Goal: Information Seeking & Learning: Check status

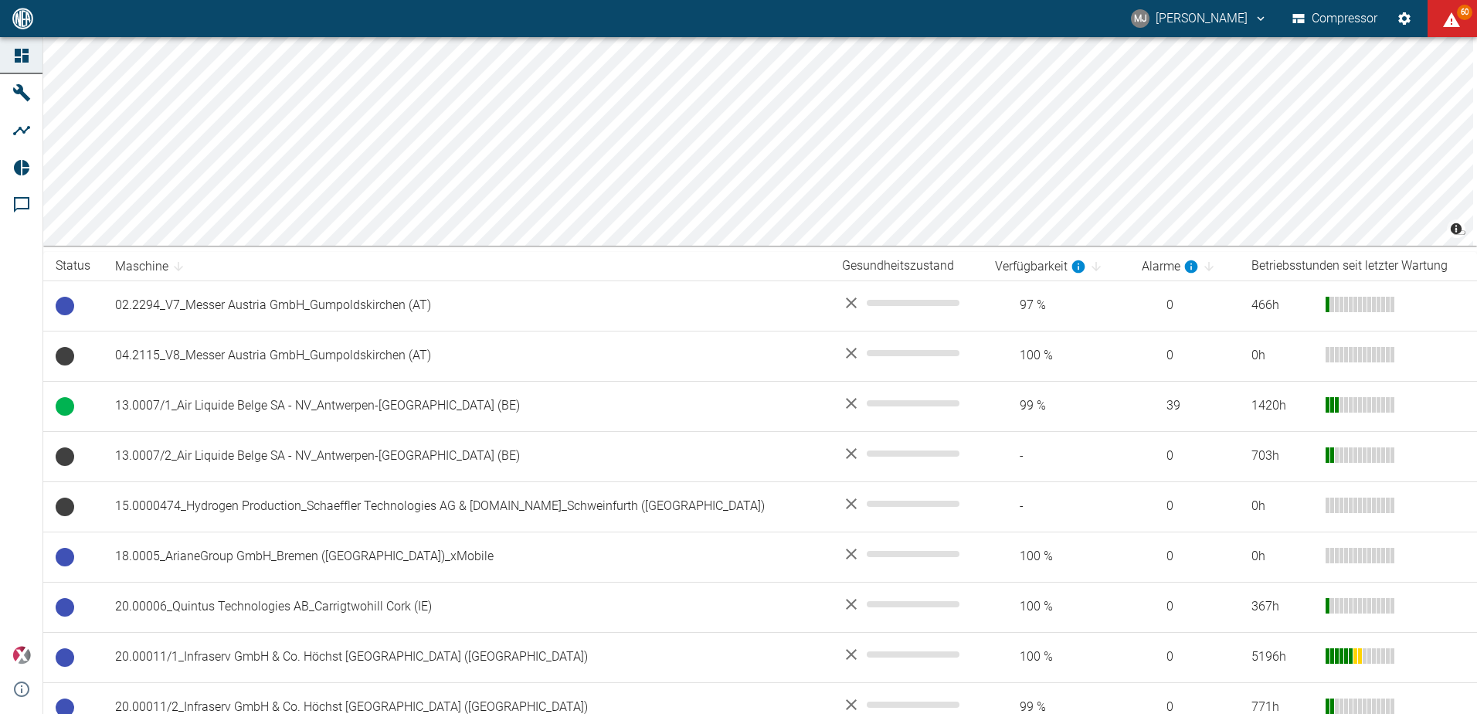
scroll to position [873, 0]
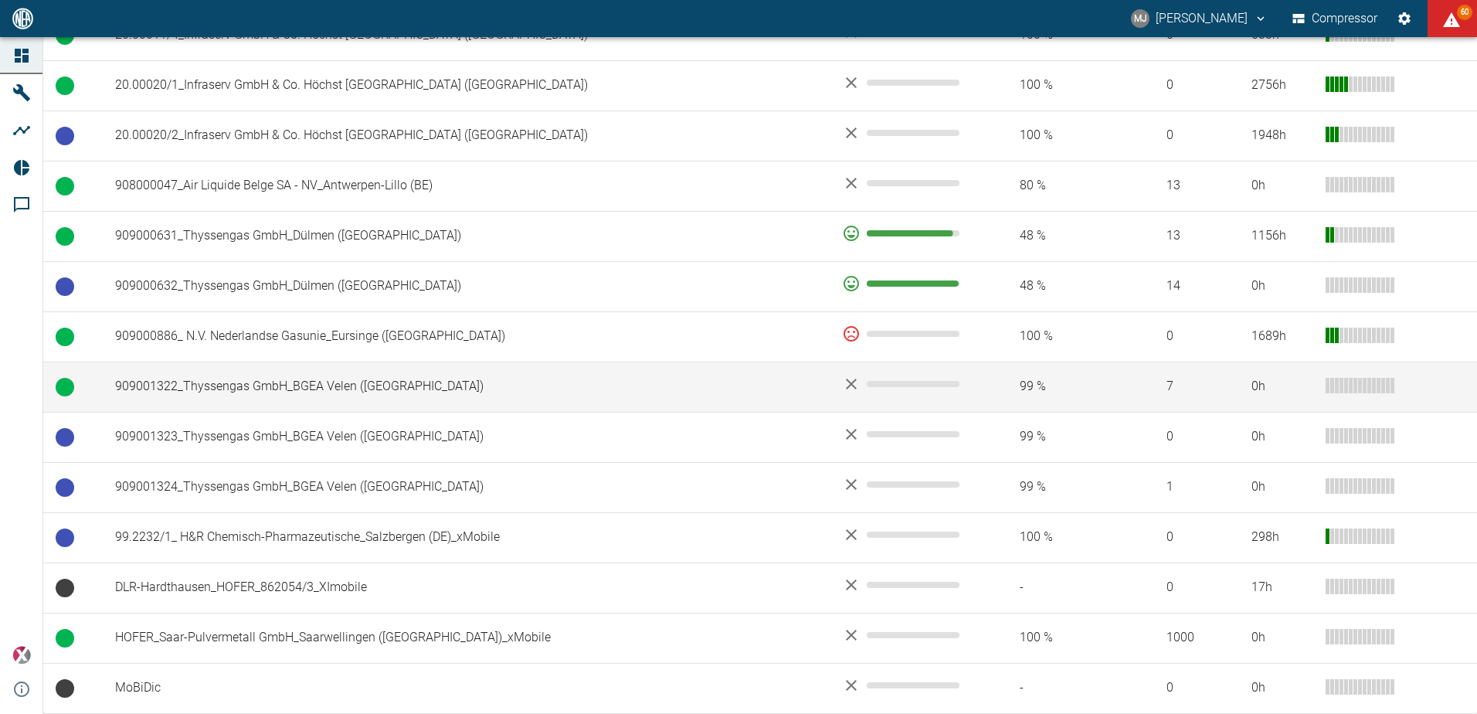
click at [294, 384] on td "909001322_Thyssengas GmbH_BGEA Velen (DE)" at bounding box center [466, 387] width 727 height 50
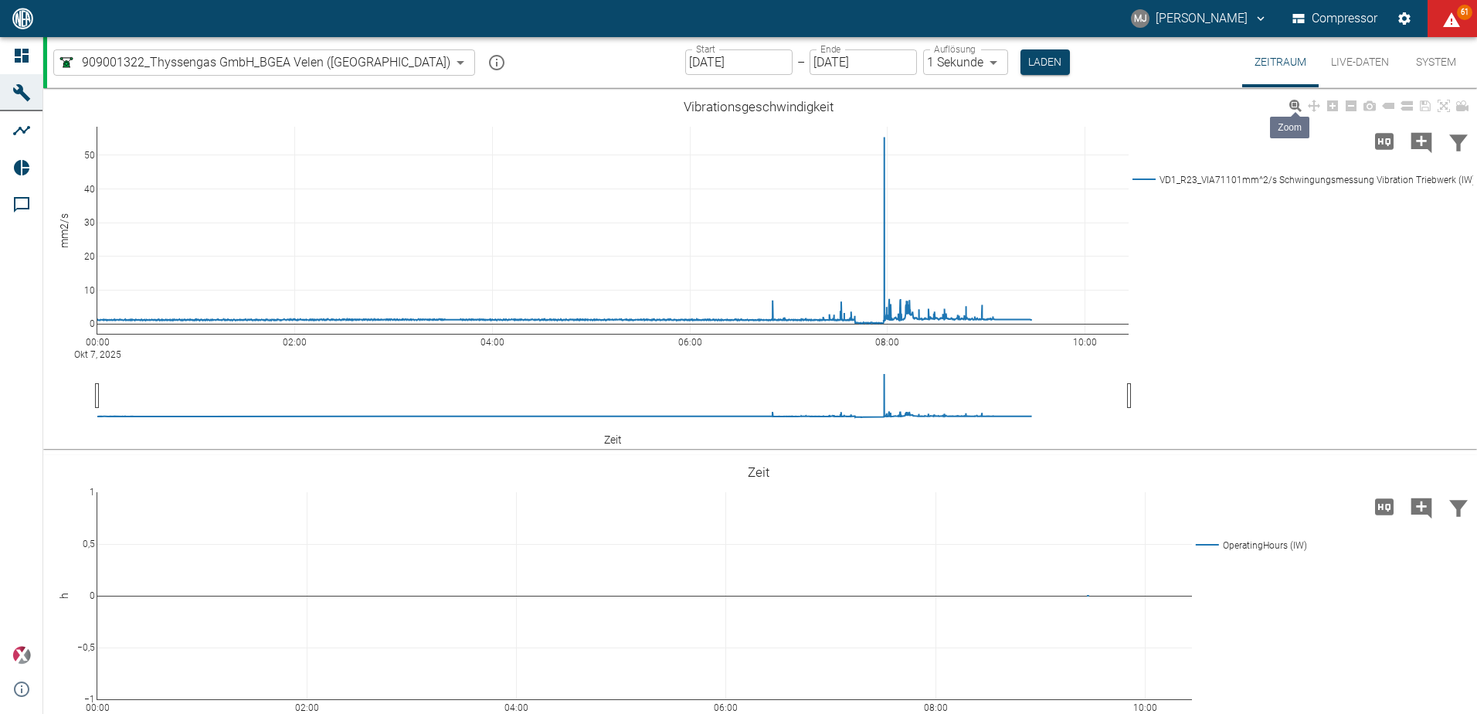
click at [1299, 104] on icon at bounding box center [1296, 106] width 12 height 12
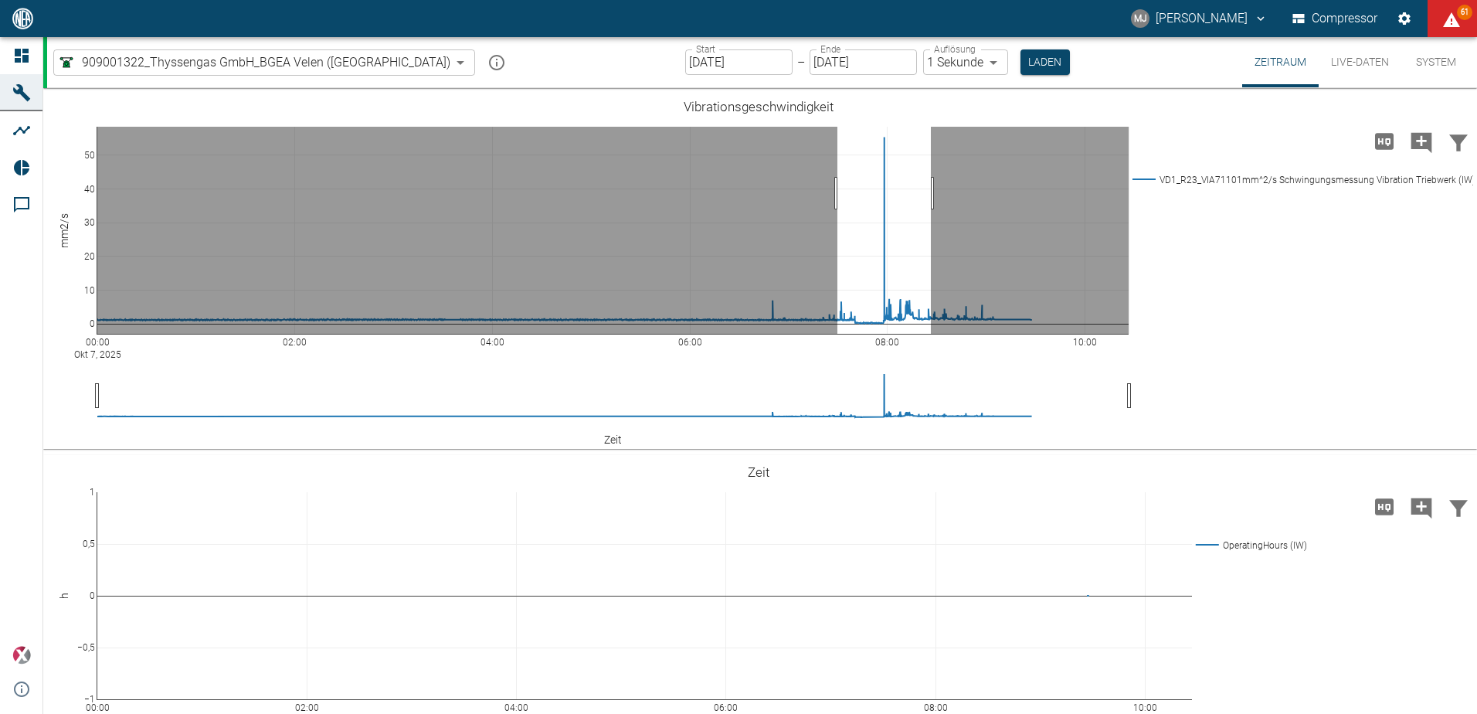
drag, startPoint x: 838, startPoint y: 193, endPoint x: 932, endPoint y: 202, distance: 94.7
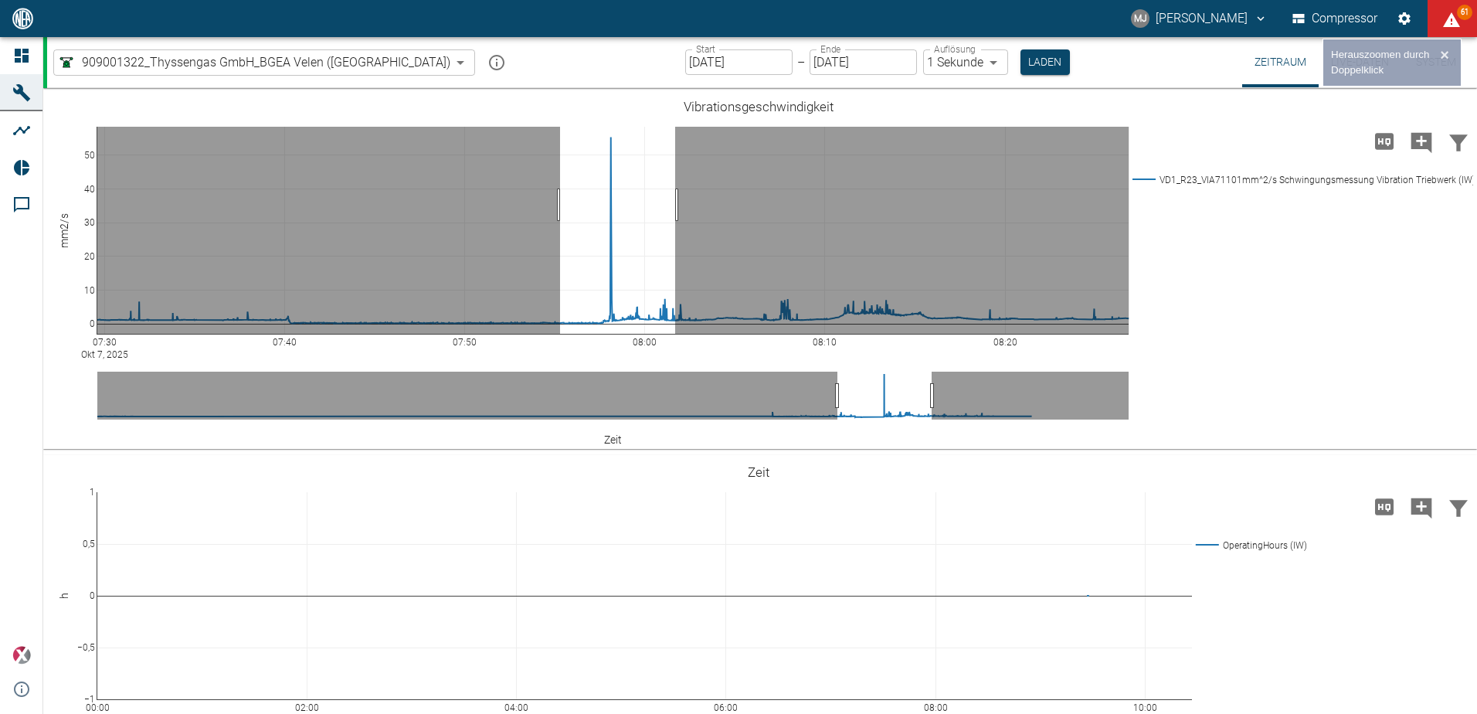
drag, startPoint x: 560, startPoint y: 205, endPoint x: 675, endPoint y: 212, distance: 115.4
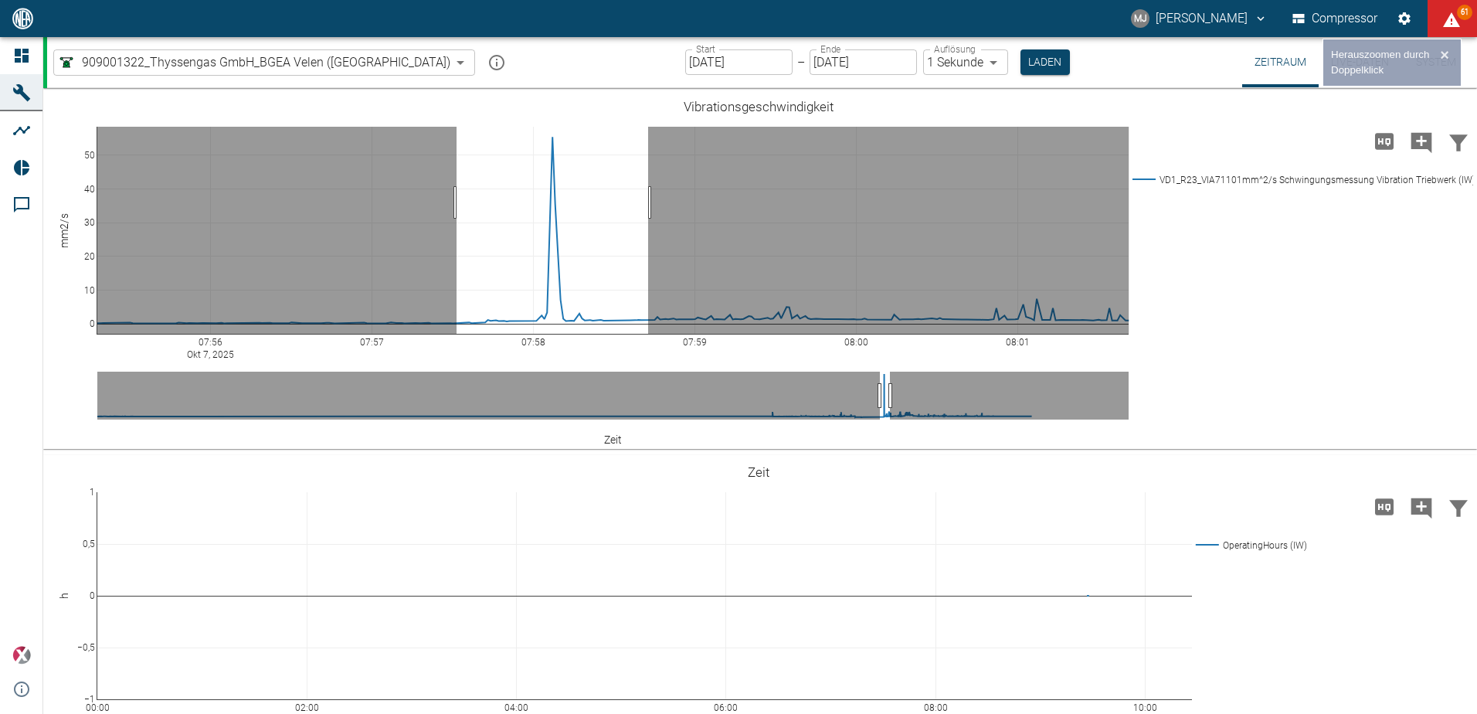
drag, startPoint x: 457, startPoint y: 202, endPoint x: 648, endPoint y: 214, distance: 192.0
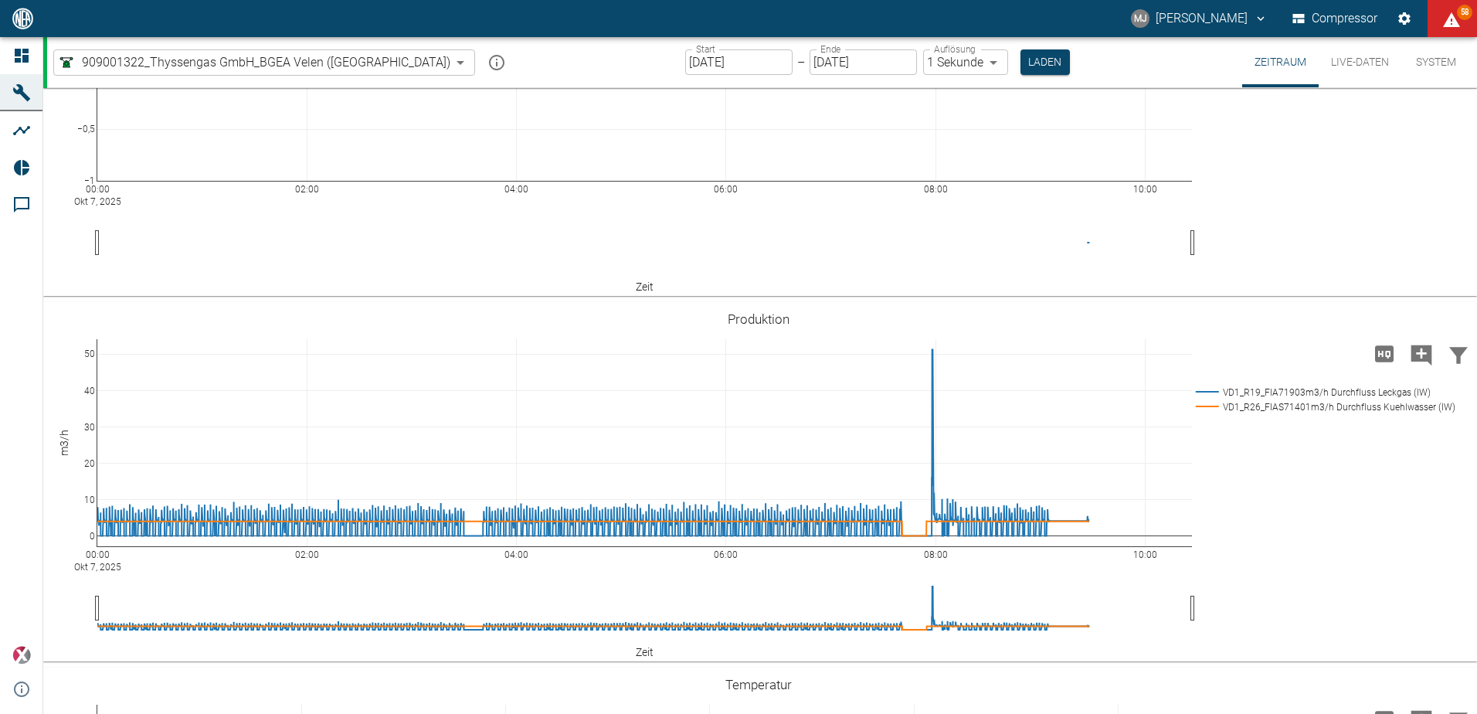
scroll to position [618, 0]
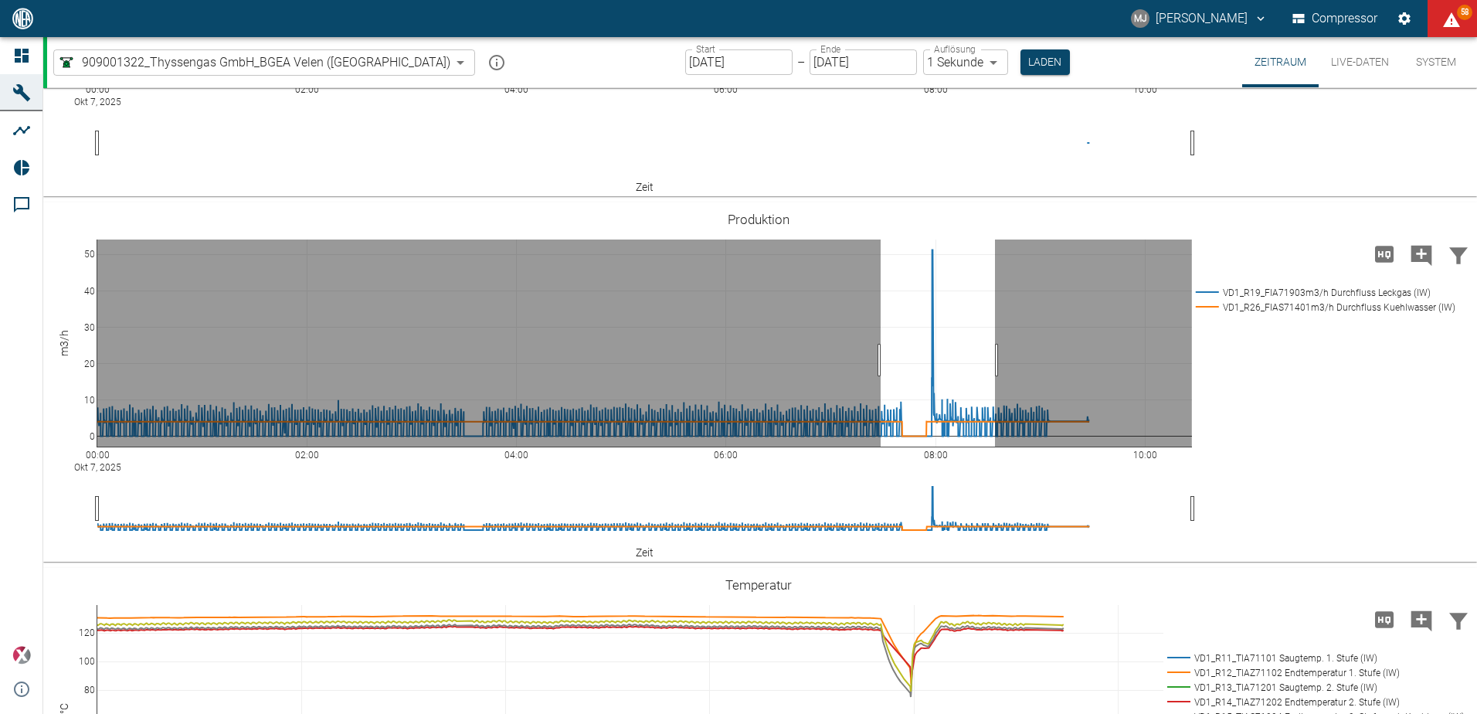
drag, startPoint x: 881, startPoint y: 360, endPoint x: 995, endPoint y: 363, distance: 114.4
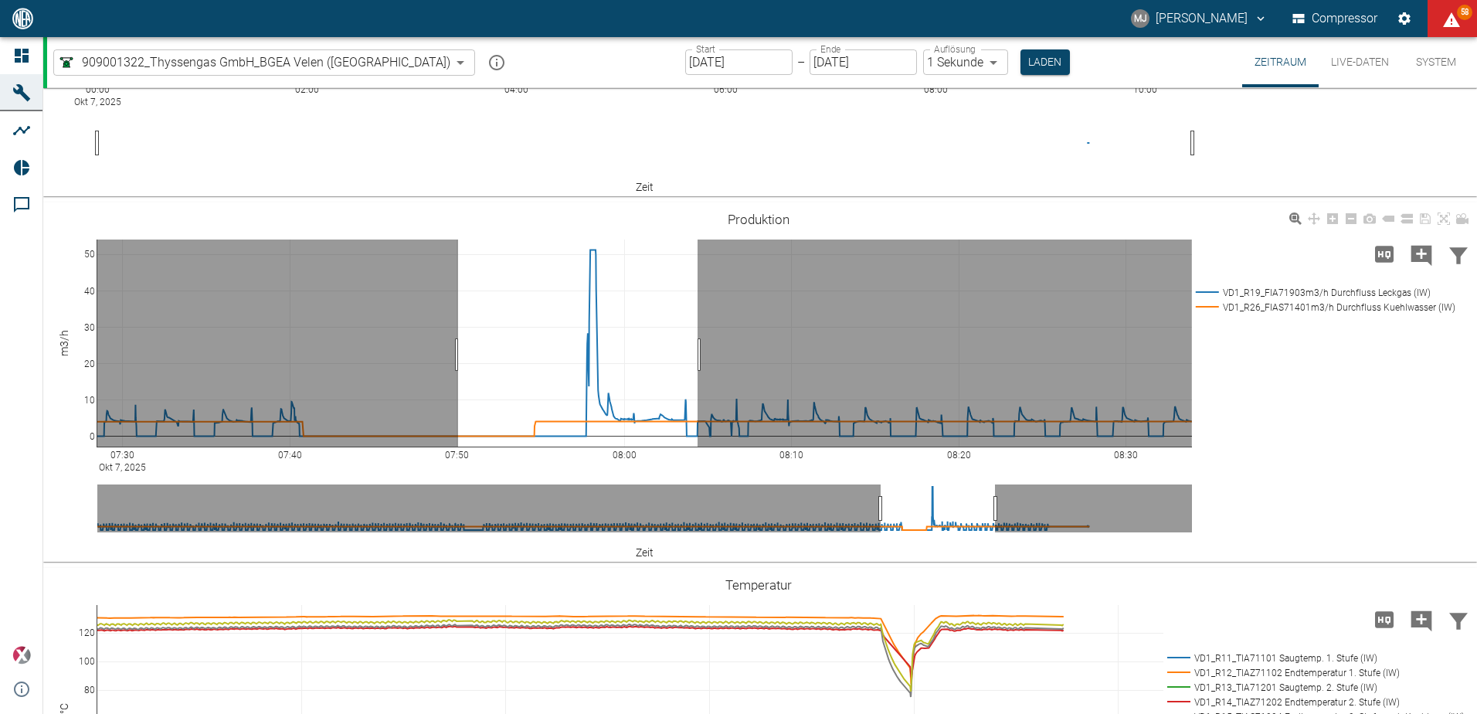
drag, startPoint x: 458, startPoint y: 355, endPoint x: 721, endPoint y: 355, distance: 262.7
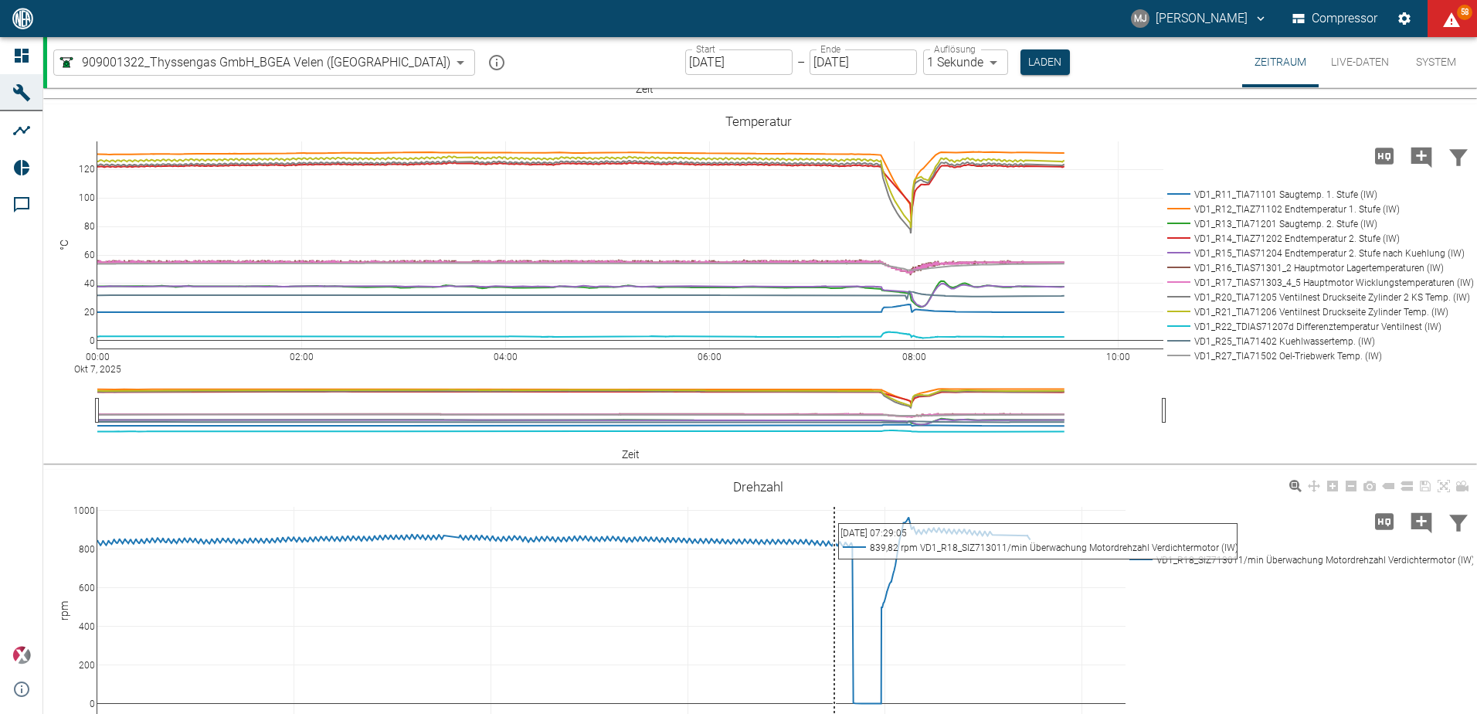
scroll to position [1236, 0]
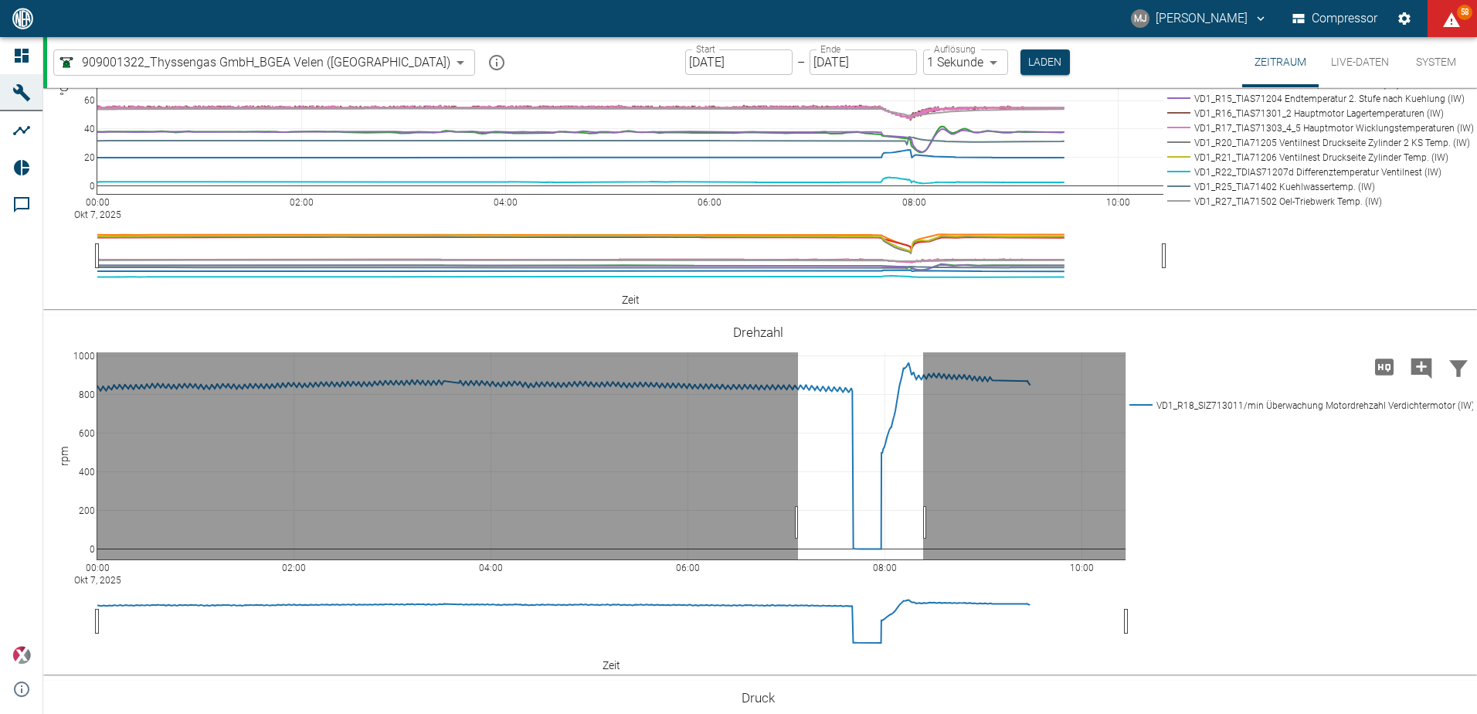
drag, startPoint x: 798, startPoint y: 522, endPoint x: 924, endPoint y: 522, distance: 126.0
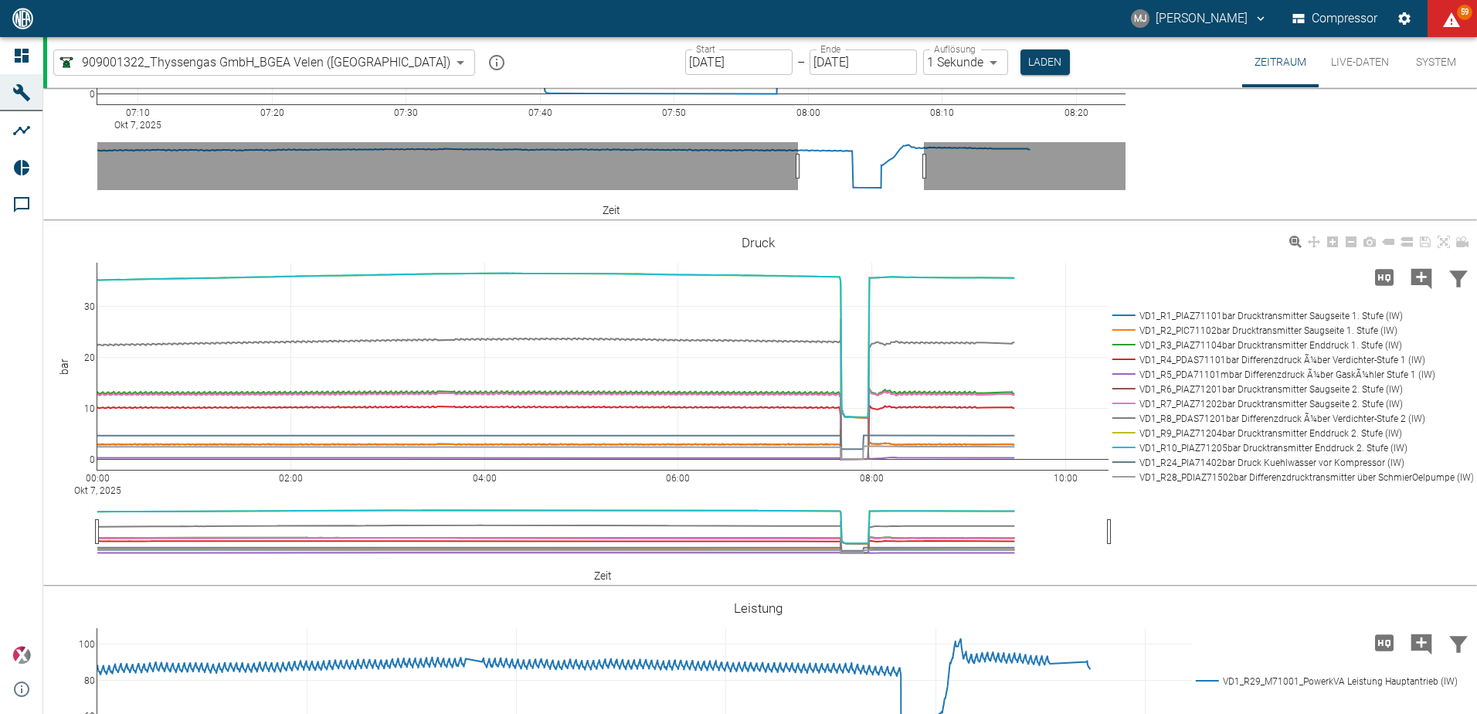
scroll to position [1700, 0]
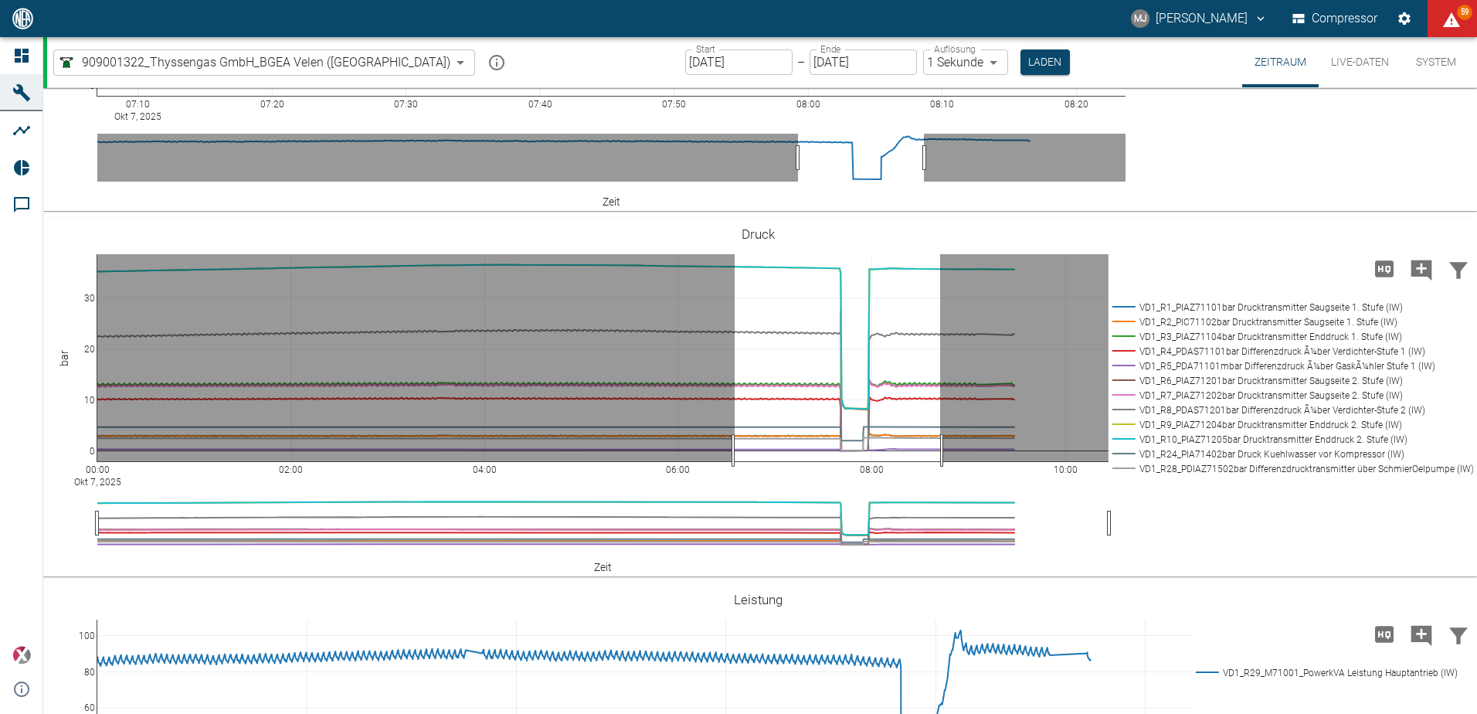
drag, startPoint x: 735, startPoint y: 450, endPoint x: 940, endPoint y: 457, distance: 205.6
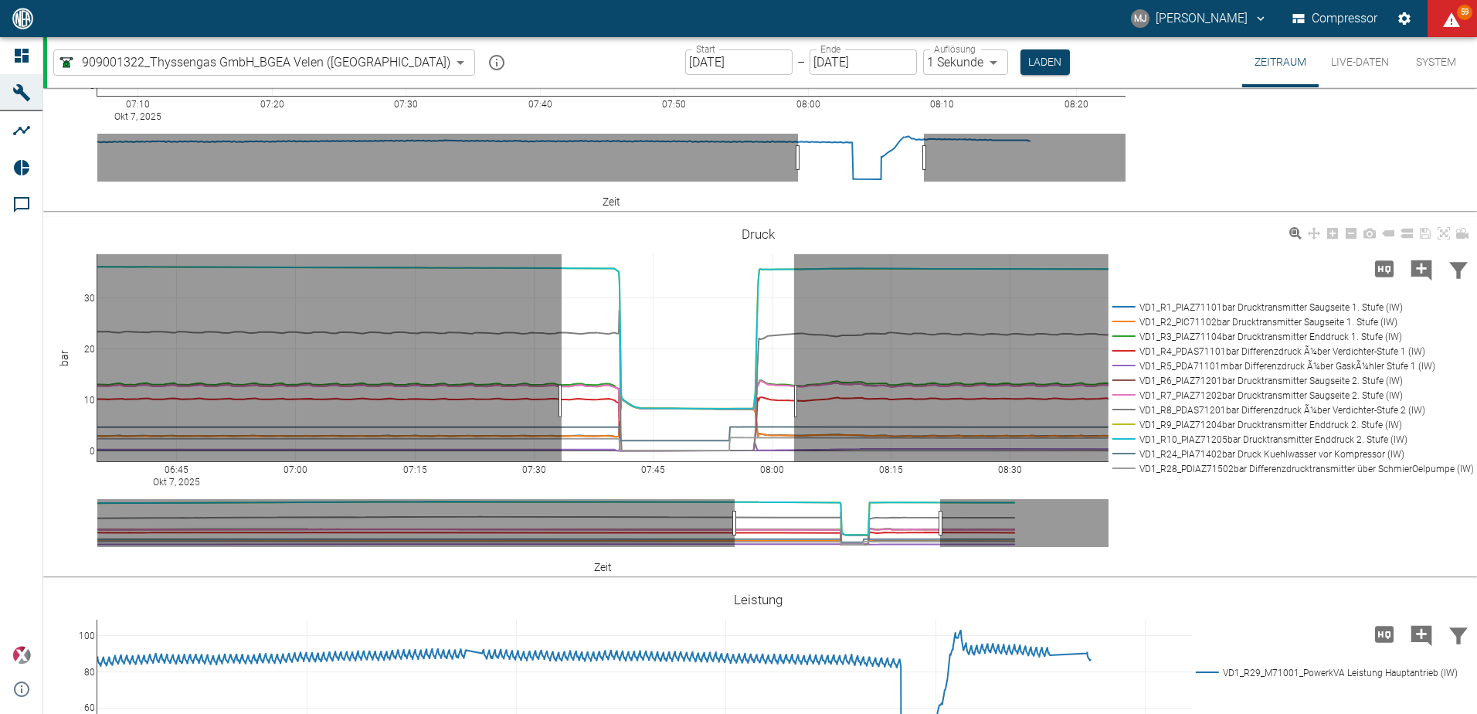
drag, startPoint x: 562, startPoint y: 401, endPoint x: 817, endPoint y: 406, distance: 255.1
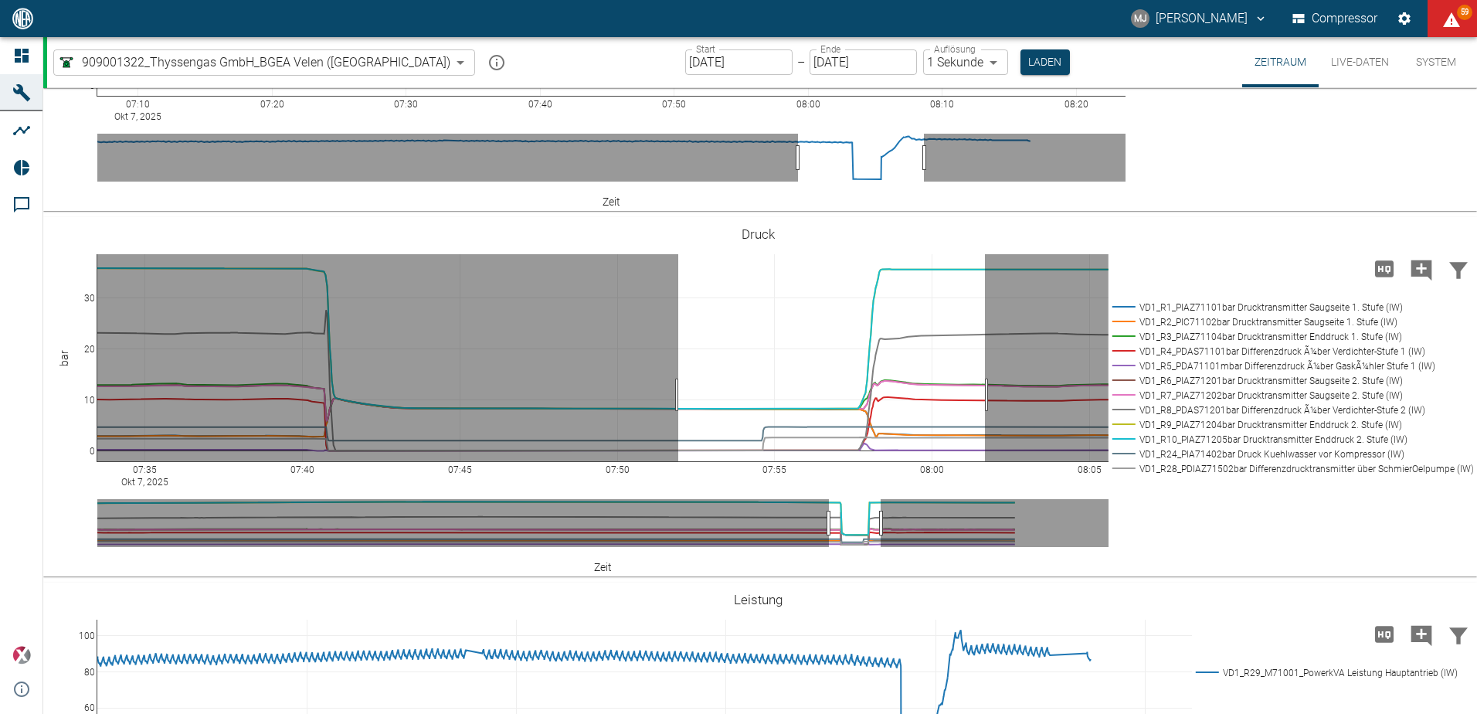
drag, startPoint x: 678, startPoint y: 395, endPoint x: 987, endPoint y: 396, distance: 308.3
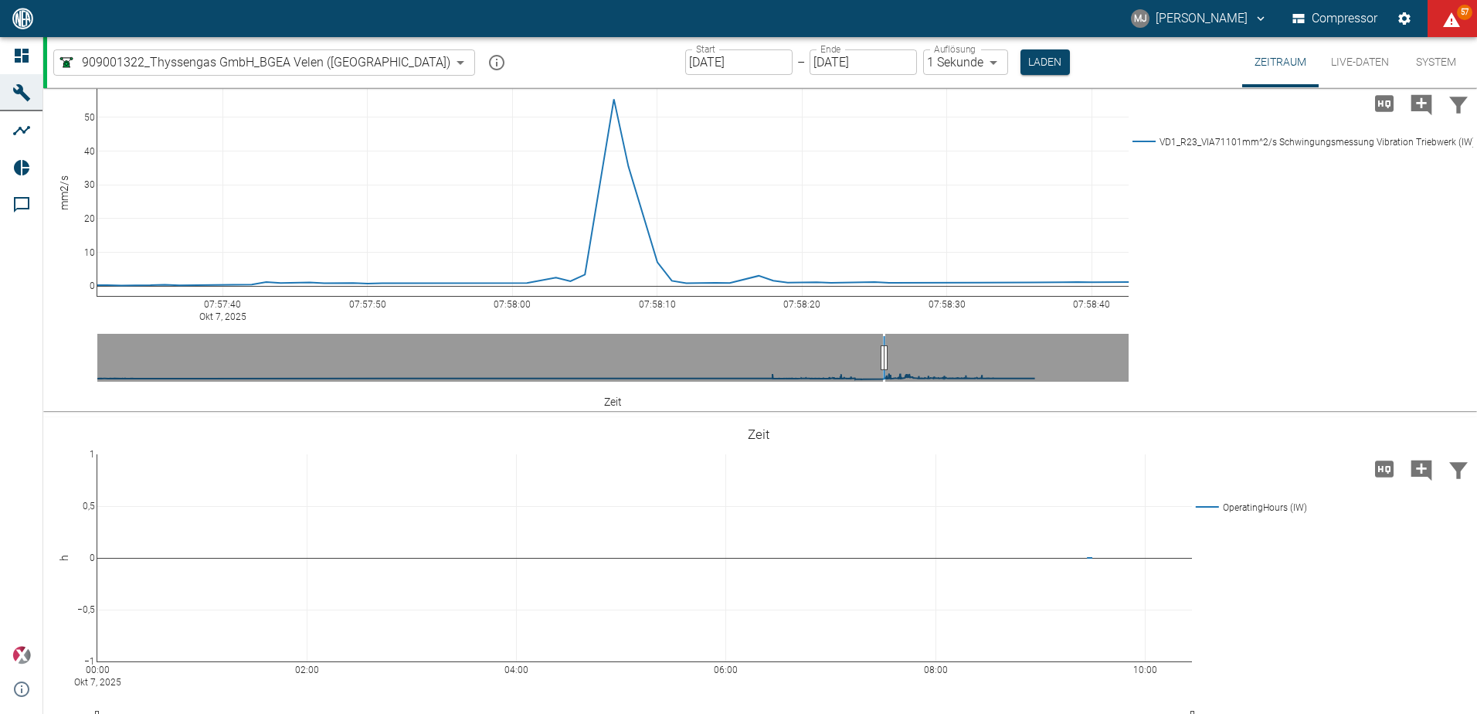
scroll to position [0, 0]
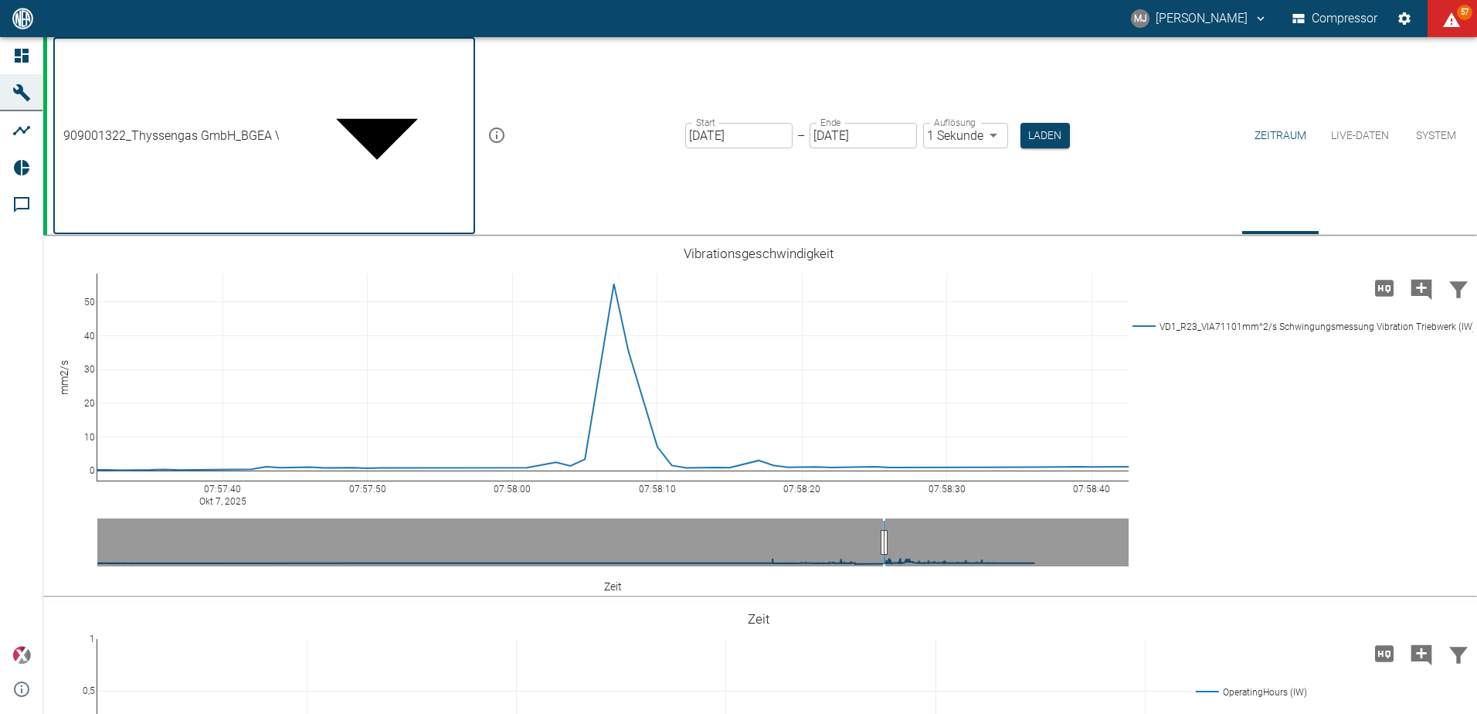
click at [351, 65] on body "MJ Markus Jesser Compressor 57 Dashboard Maschinen Analysen Reports Kommentare …" at bounding box center [738, 357] width 1477 height 714
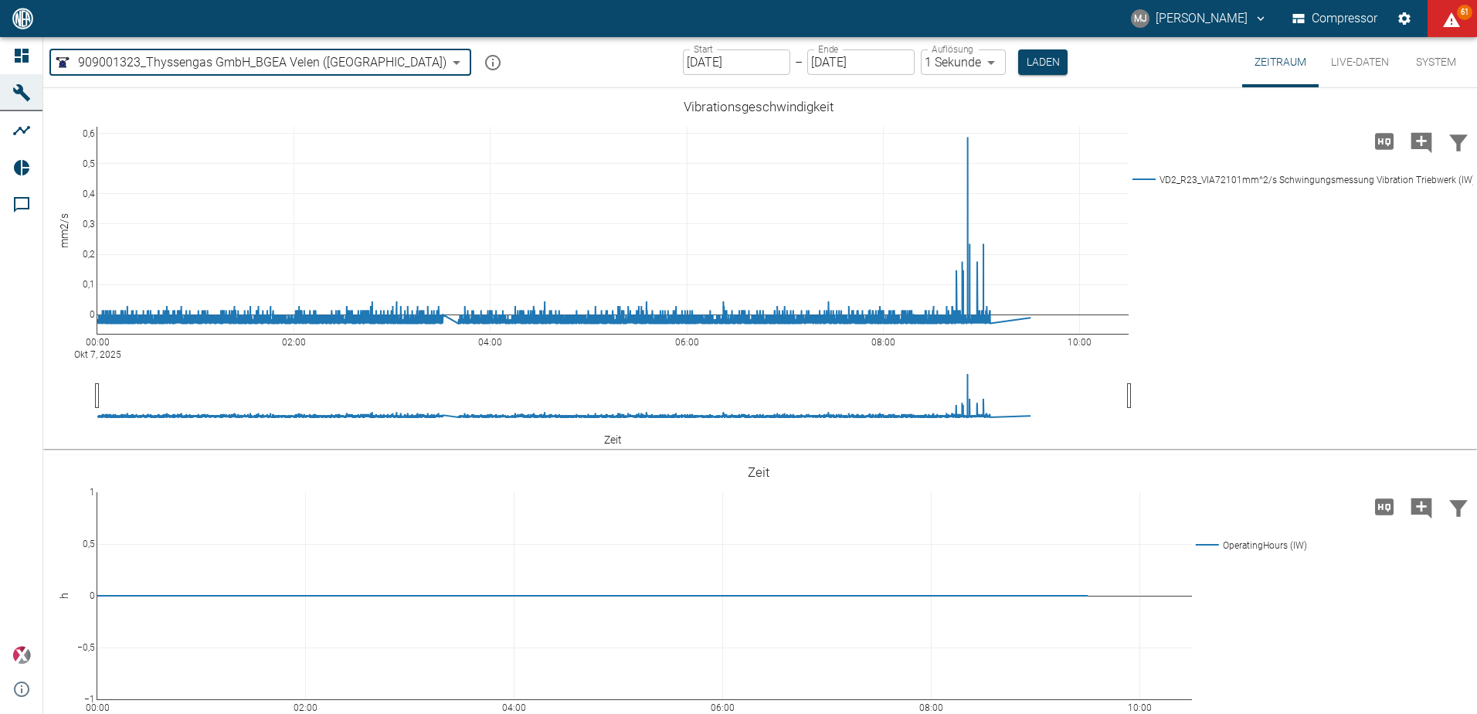
click at [349, 61] on body "MJ Markus Jesser Compressor 61 Dashboard Maschinen Analysen Reports Kommentare …" at bounding box center [738, 357] width 1477 height 714
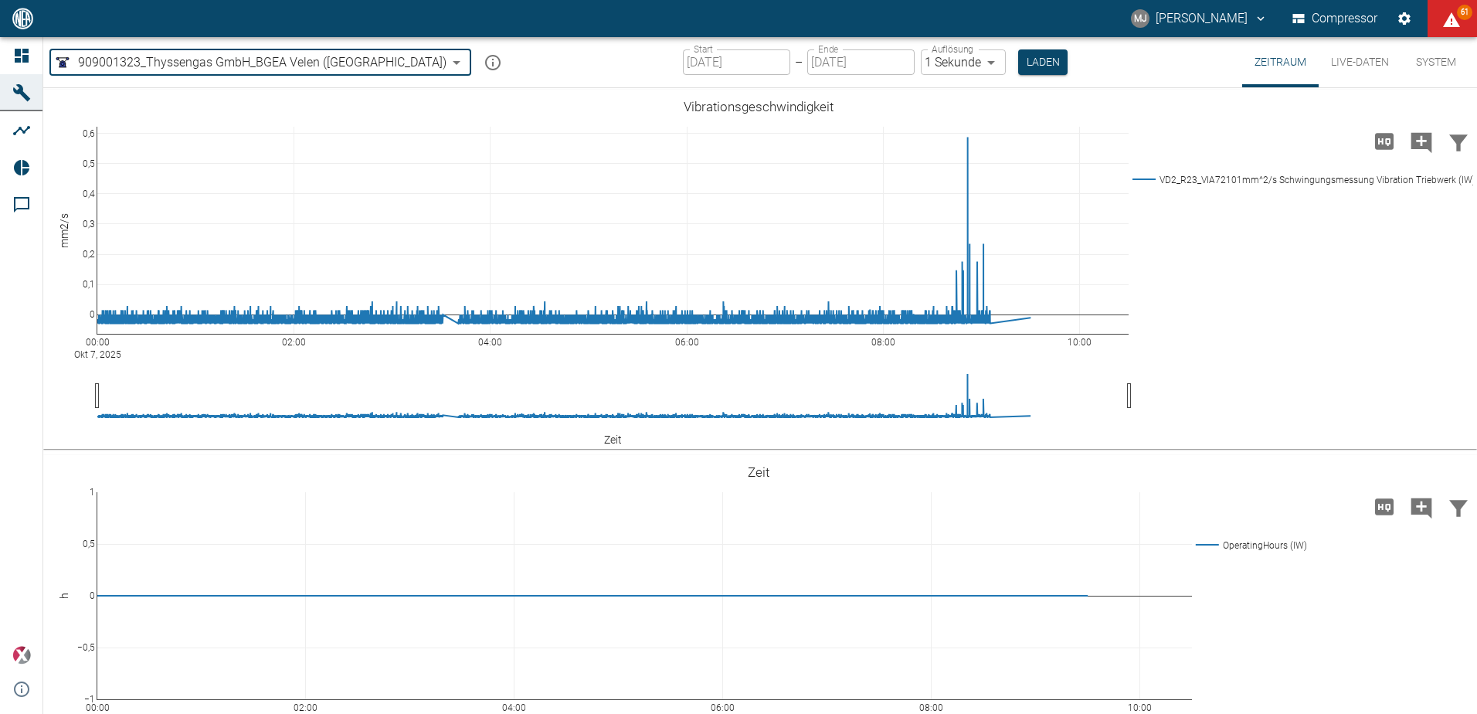
type input "844eaeab-9828-4312-bce0-6553bba898d4"
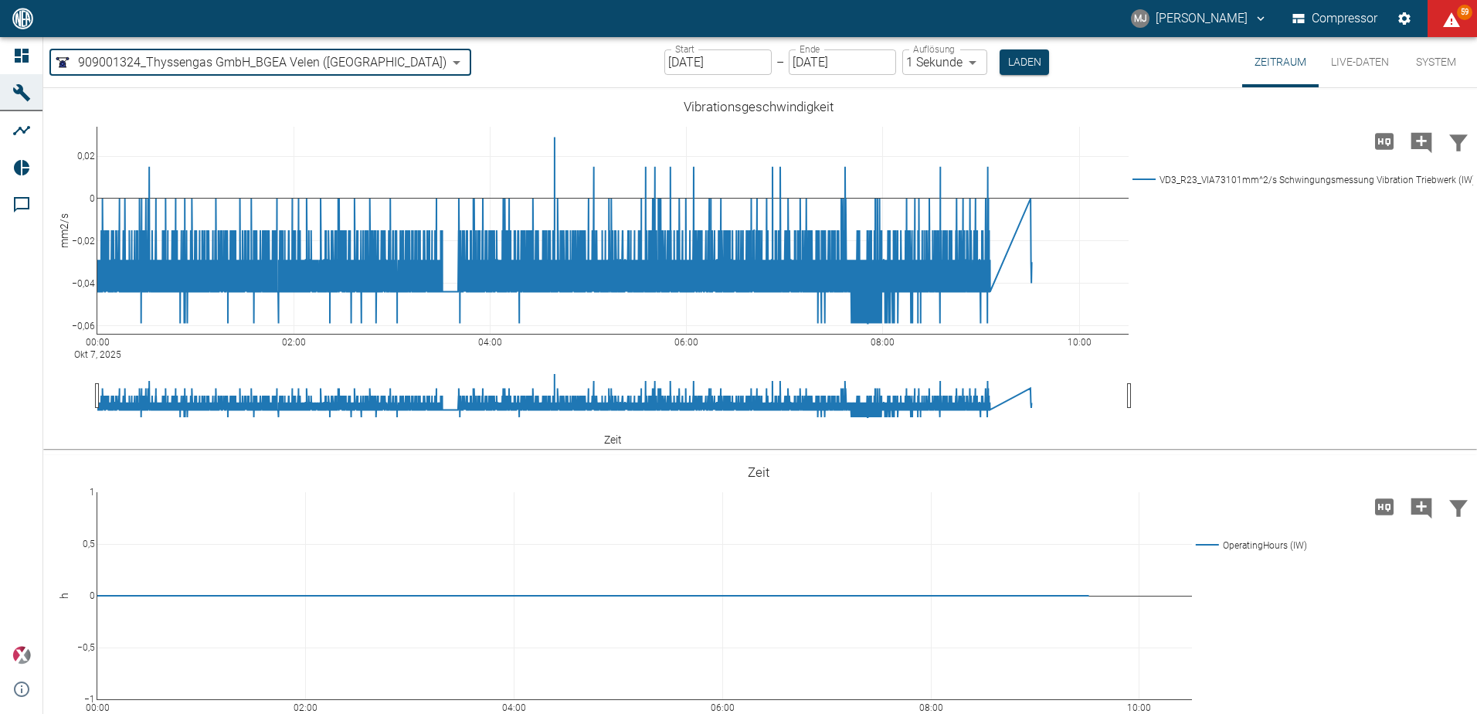
click at [893, 64] on body "MJ Markus Jesser Compressor 59 Dashboard Maschinen Analysen Reports Kommentare …" at bounding box center [738, 357] width 1477 height 714
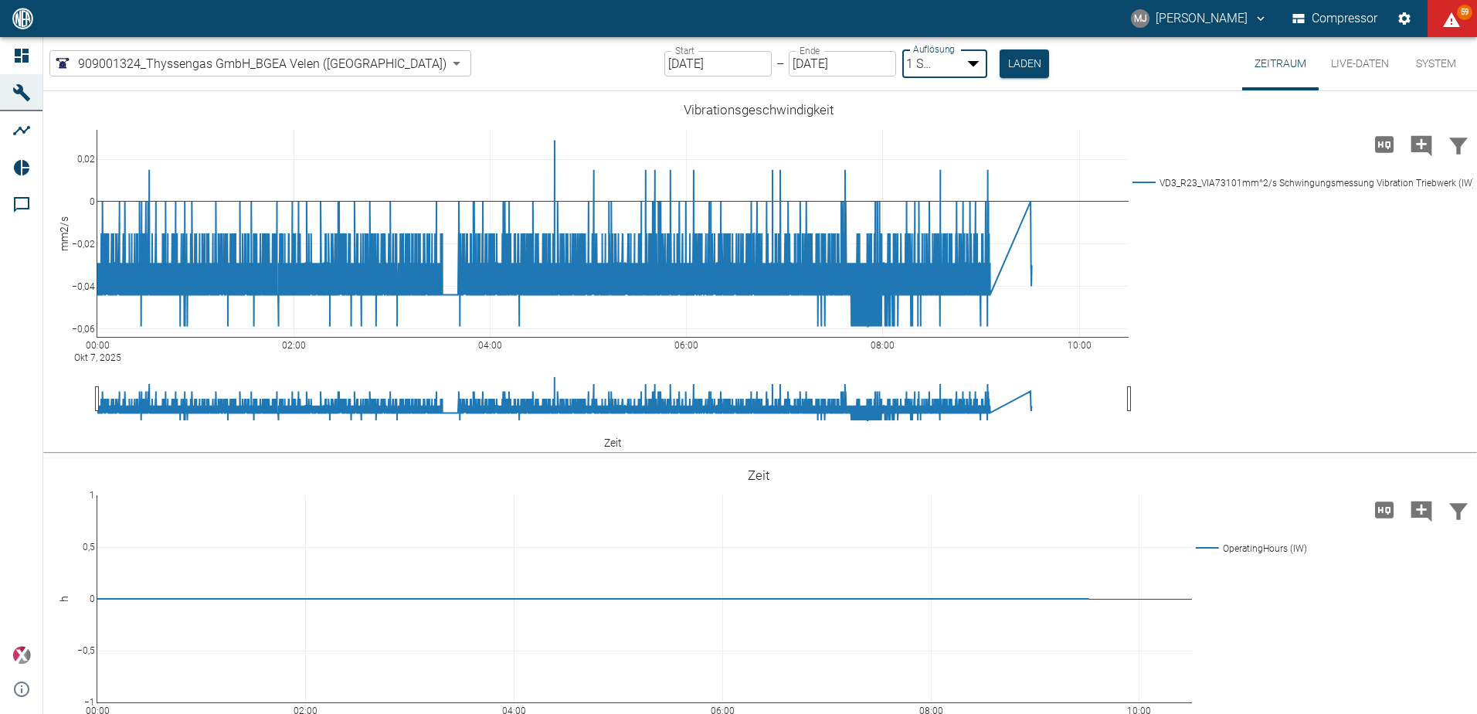
type input "10min"
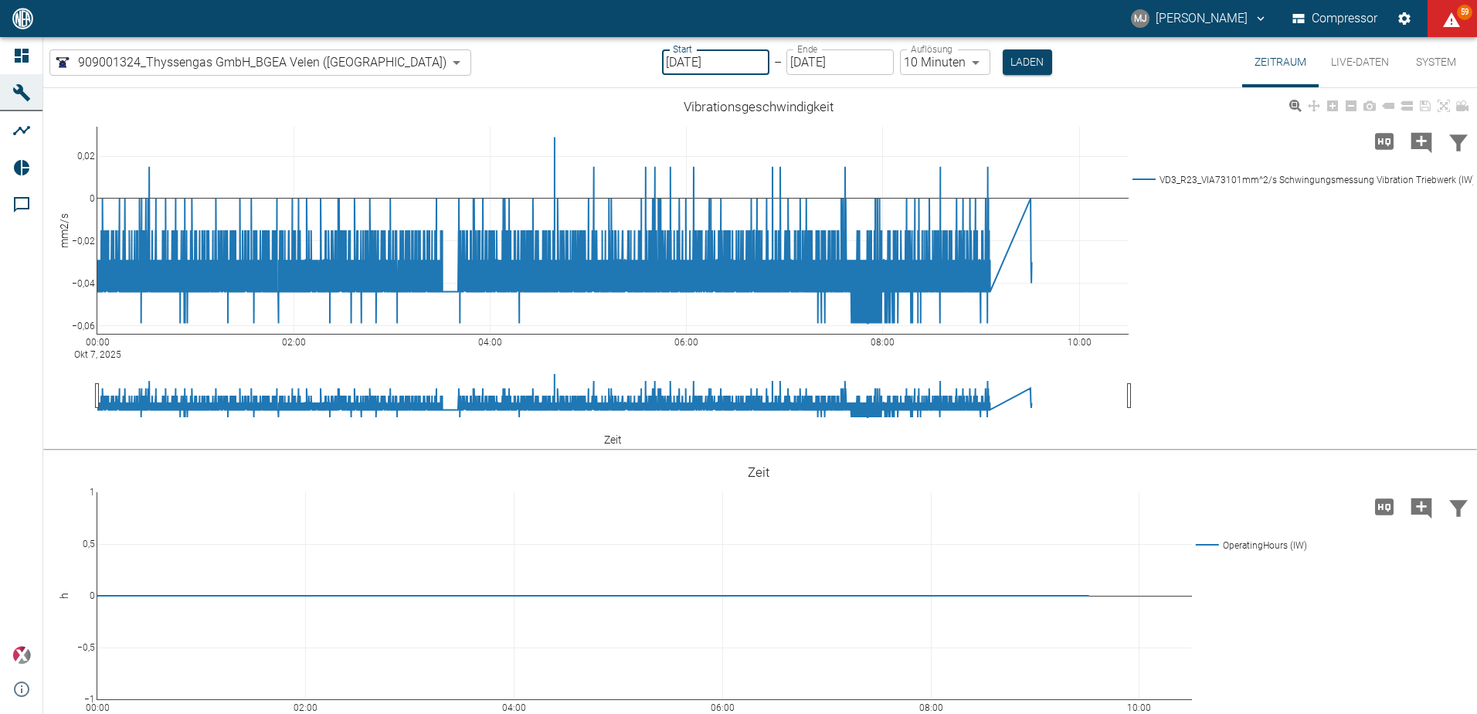
type input "05.10.2025"
type input "2min"
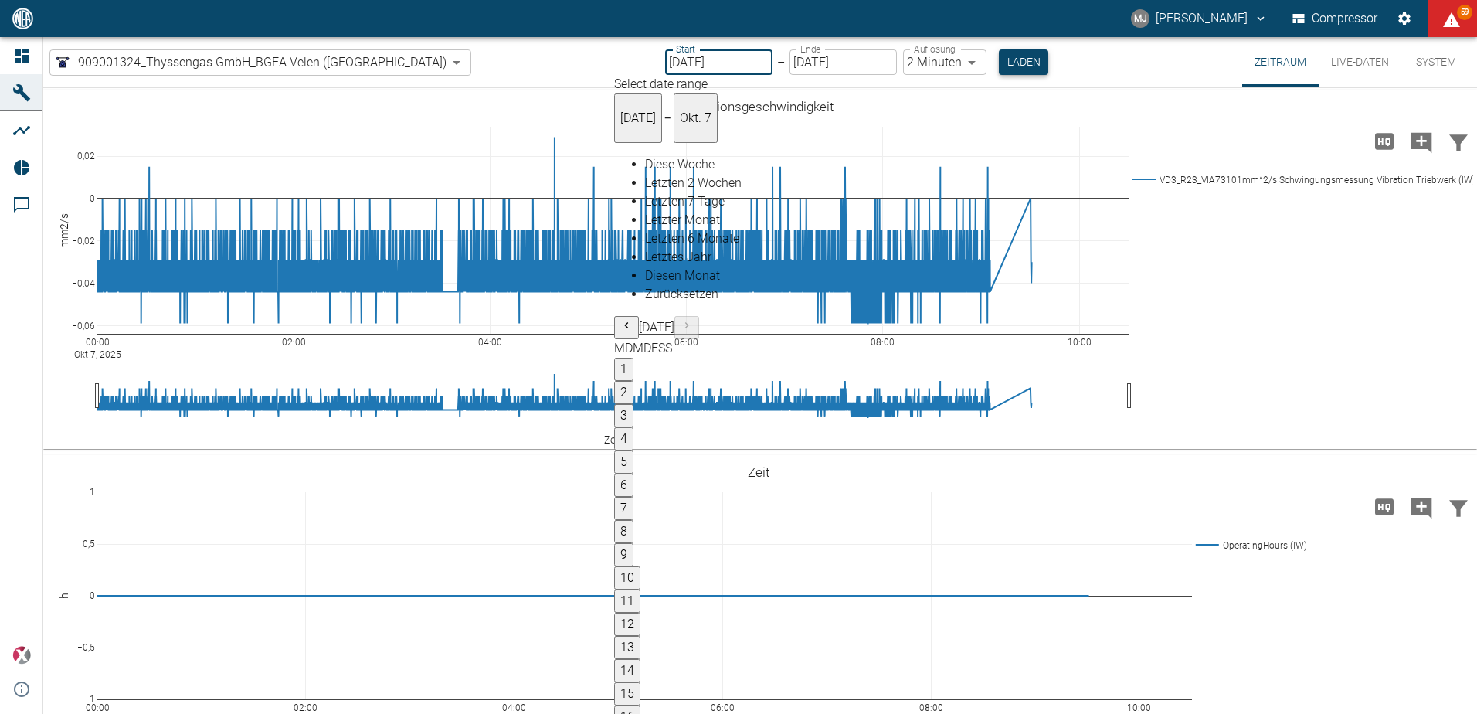
type input "05.10.2025"
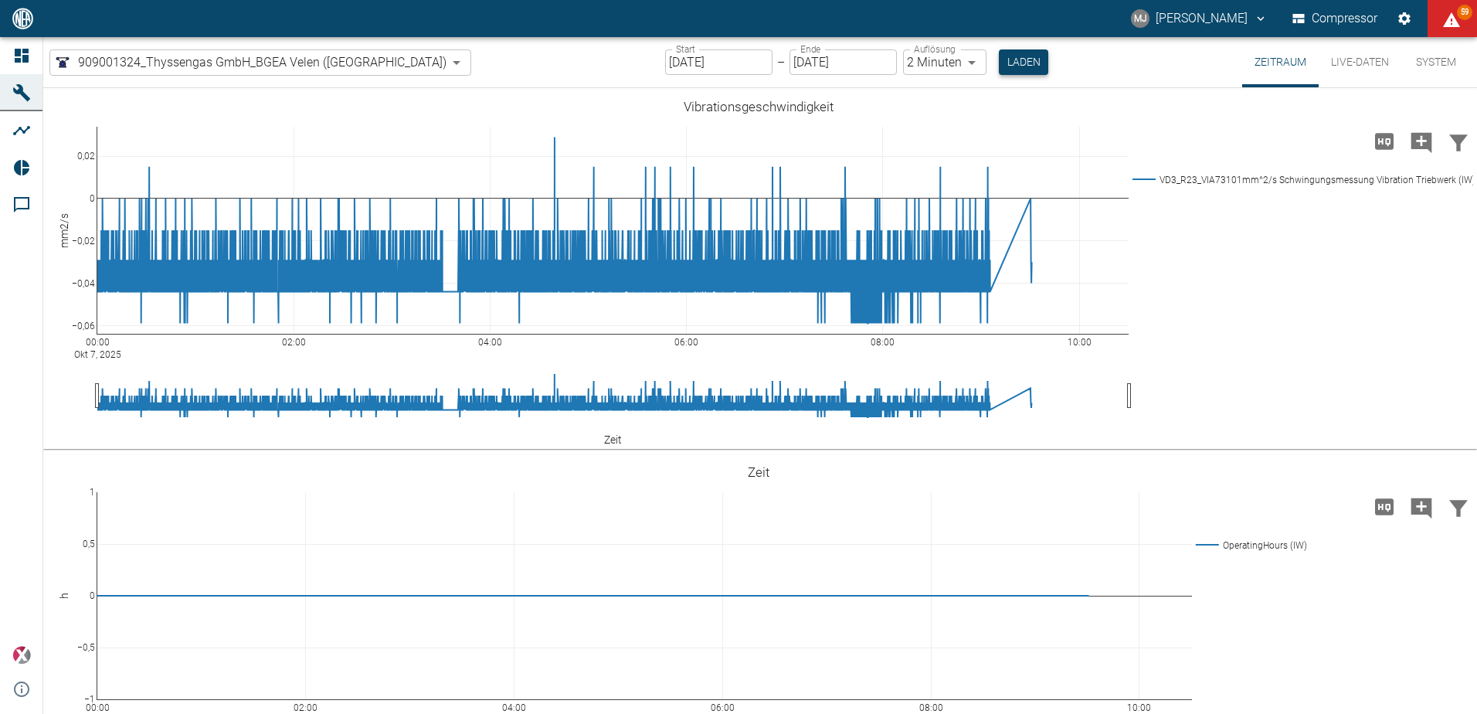
click at [999, 66] on button "Laden" at bounding box center [1023, 61] width 49 height 25
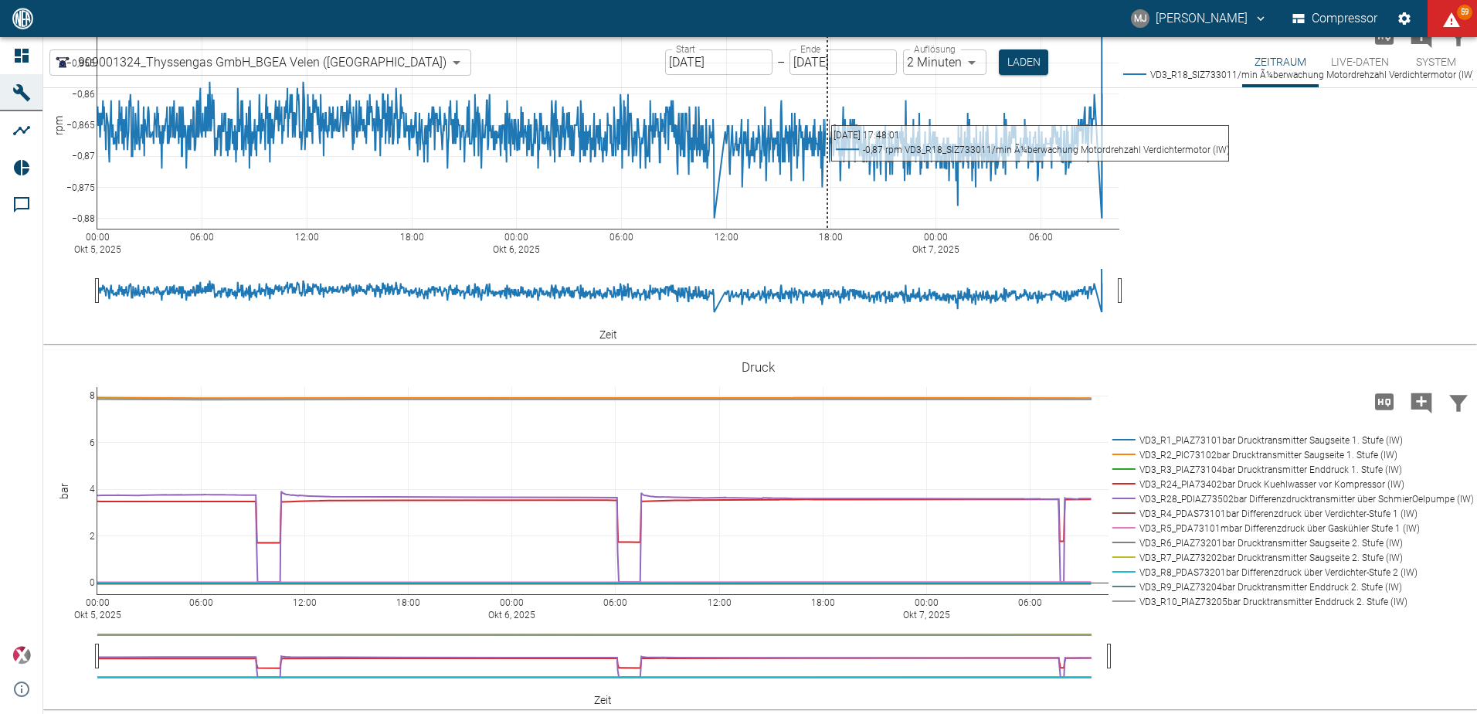
scroll to position [1545, 0]
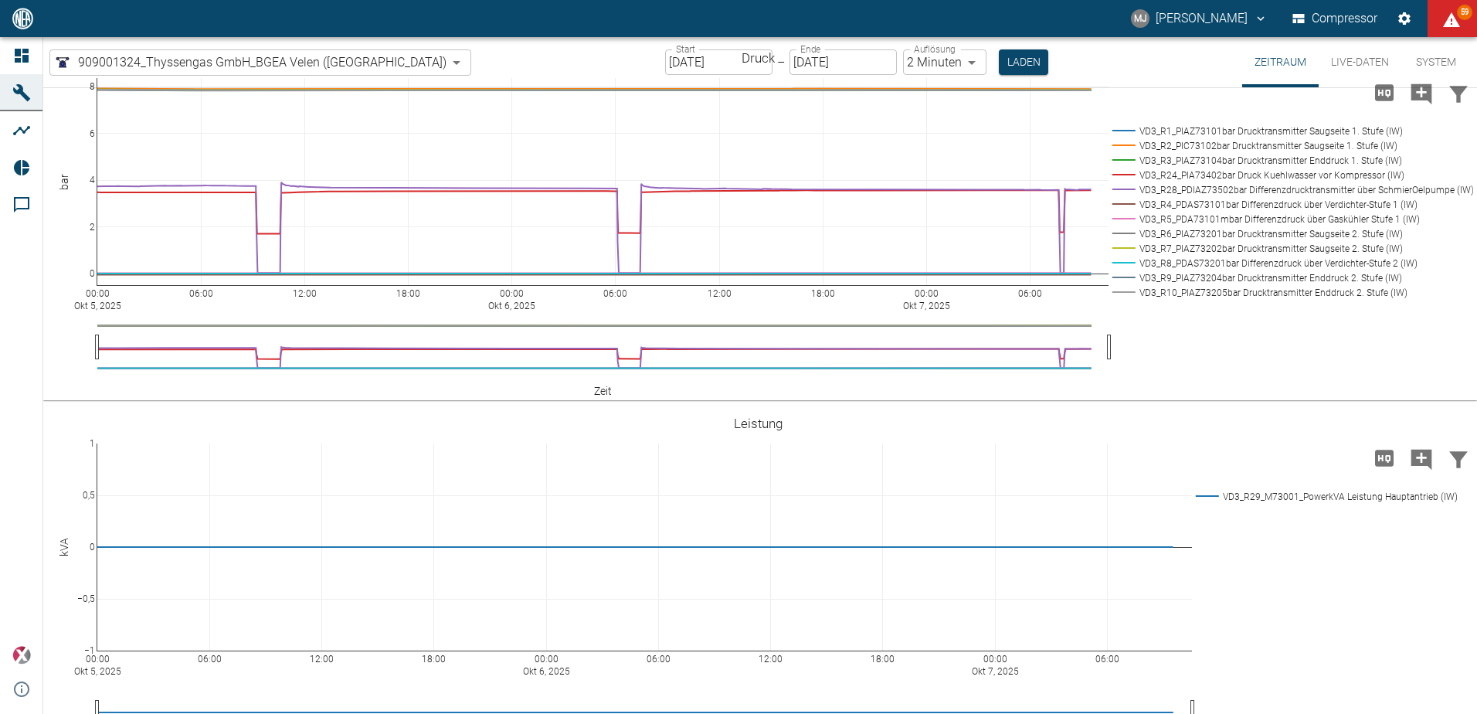
click at [342, 66] on body "MJ Markus Jesser Compressor 59 Dashboard Maschinen Analysen Reports Kommentare …" at bounding box center [738, 357] width 1477 height 714
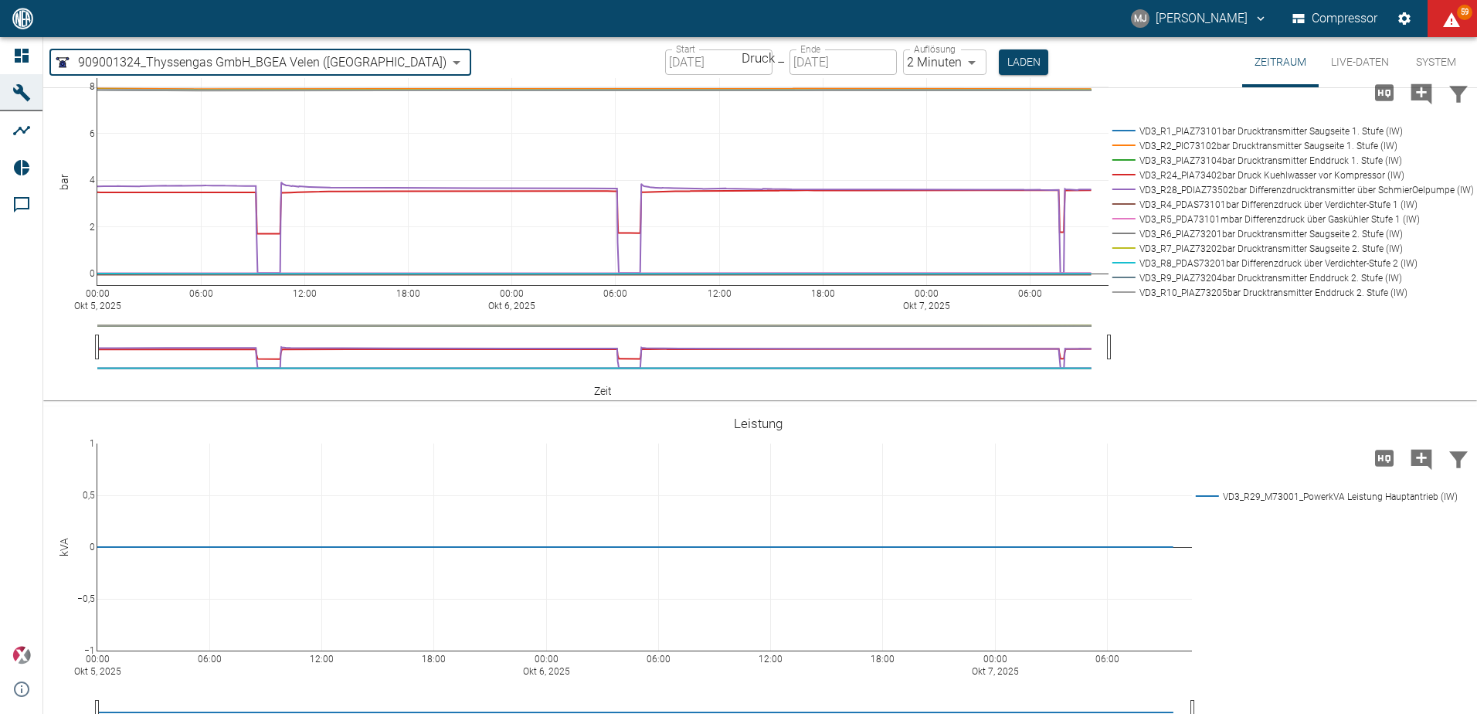
type input "d323cb37-0897-47d8-890e-65236b20deb2"
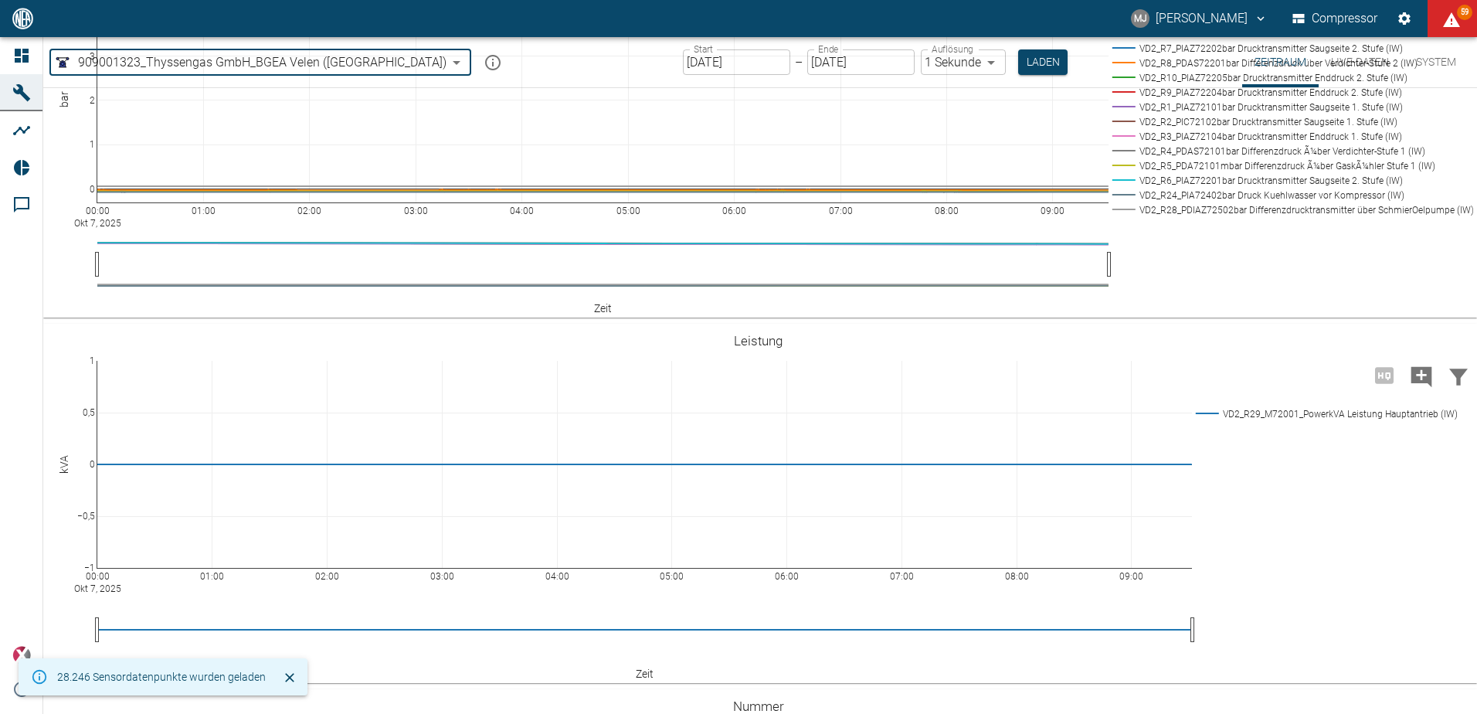
type input "[DATE]"
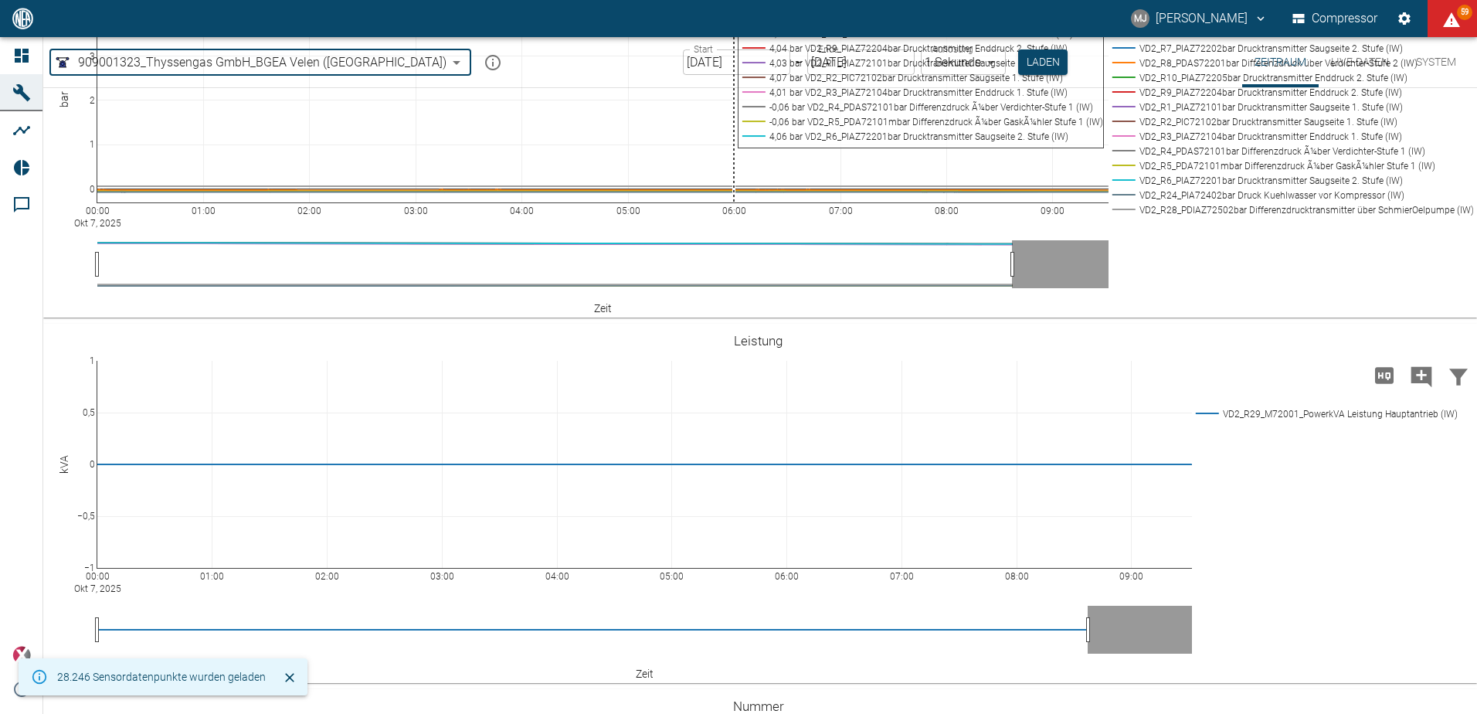
scroll to position [1319, 0]
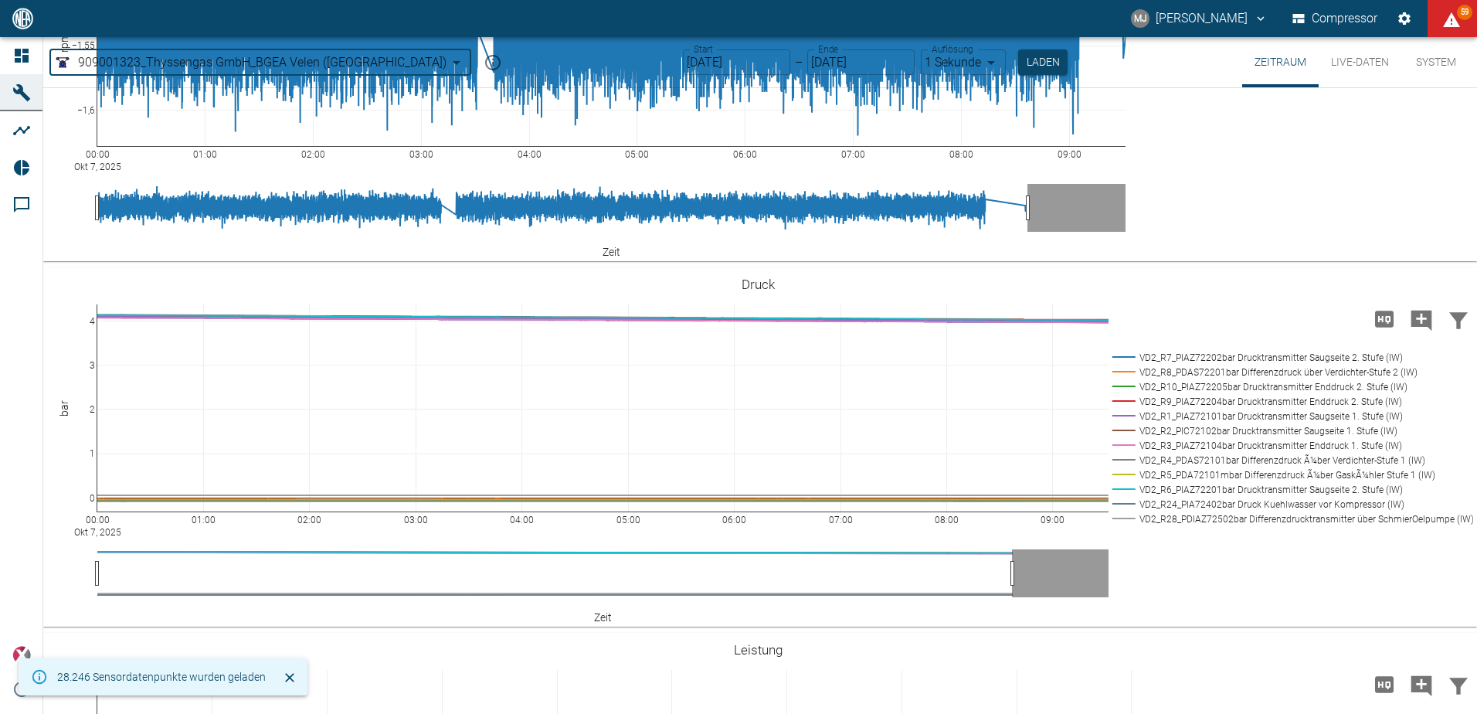
click at [697, 56] on input "[DATE]" at bounding box center [736, 61] width 107 height 25
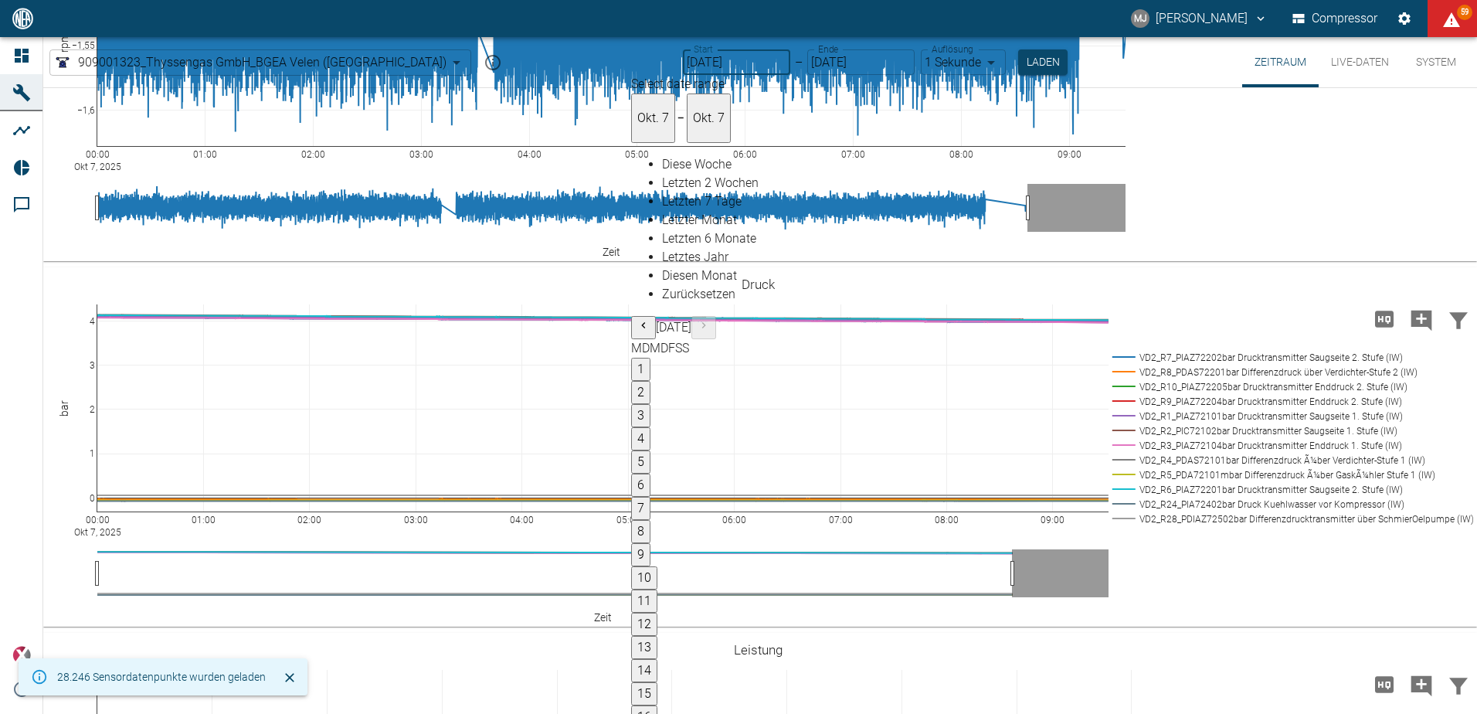
click at [914, 62] on body "MJ Markus Jesser Compressor 59 Dashboard Maschinen Analysen Reports Kommentare …" at bounding box center [738, 357] width 1477 height 714
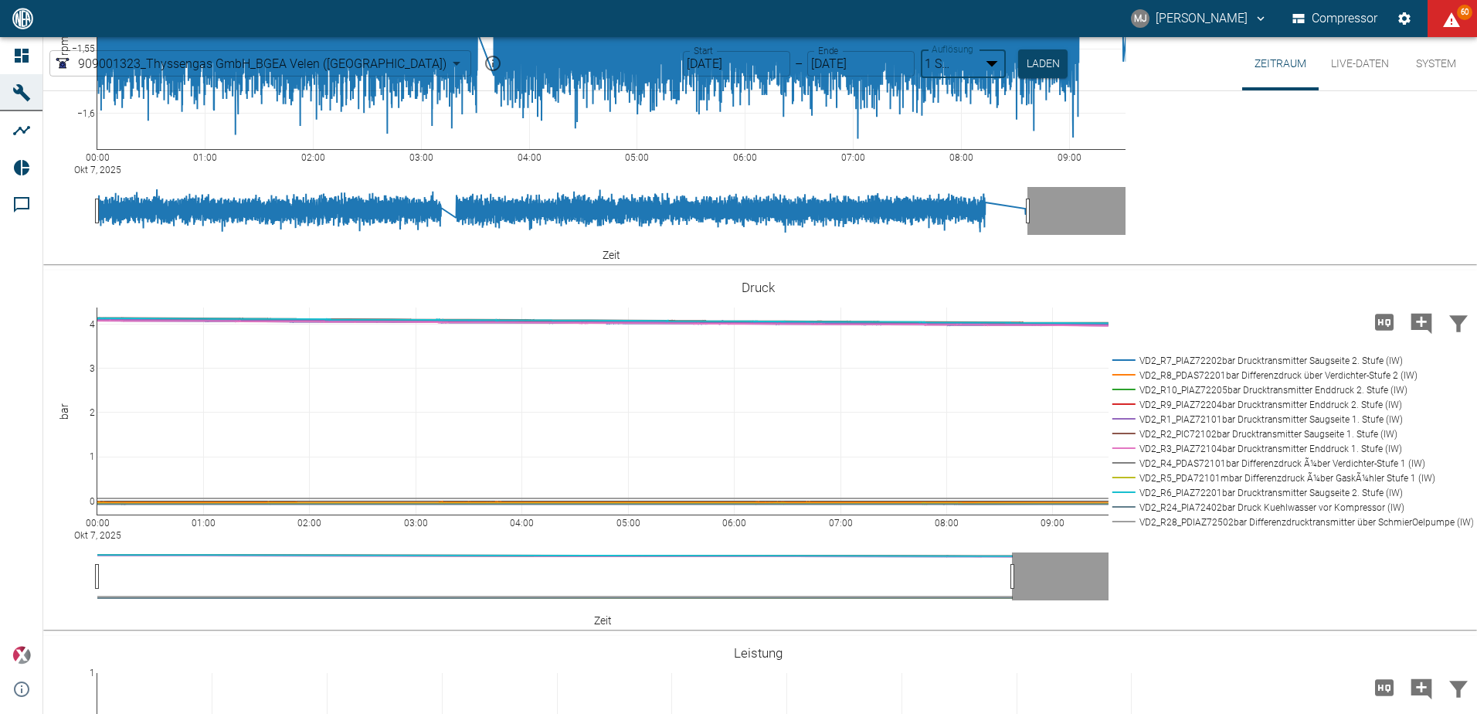
type input "10min"
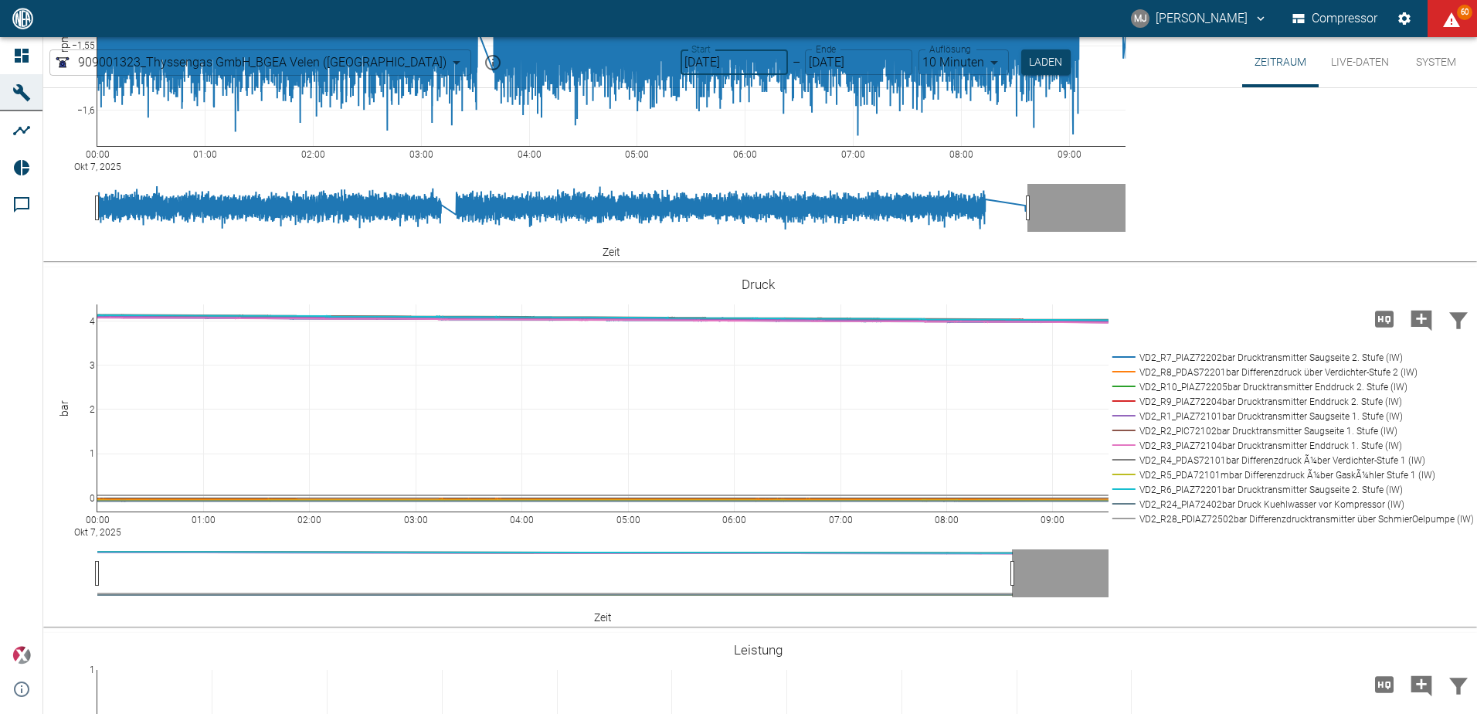
click at [681, 65] on input "[DATE]" at bounding box center [734, 61] width 107 height 25
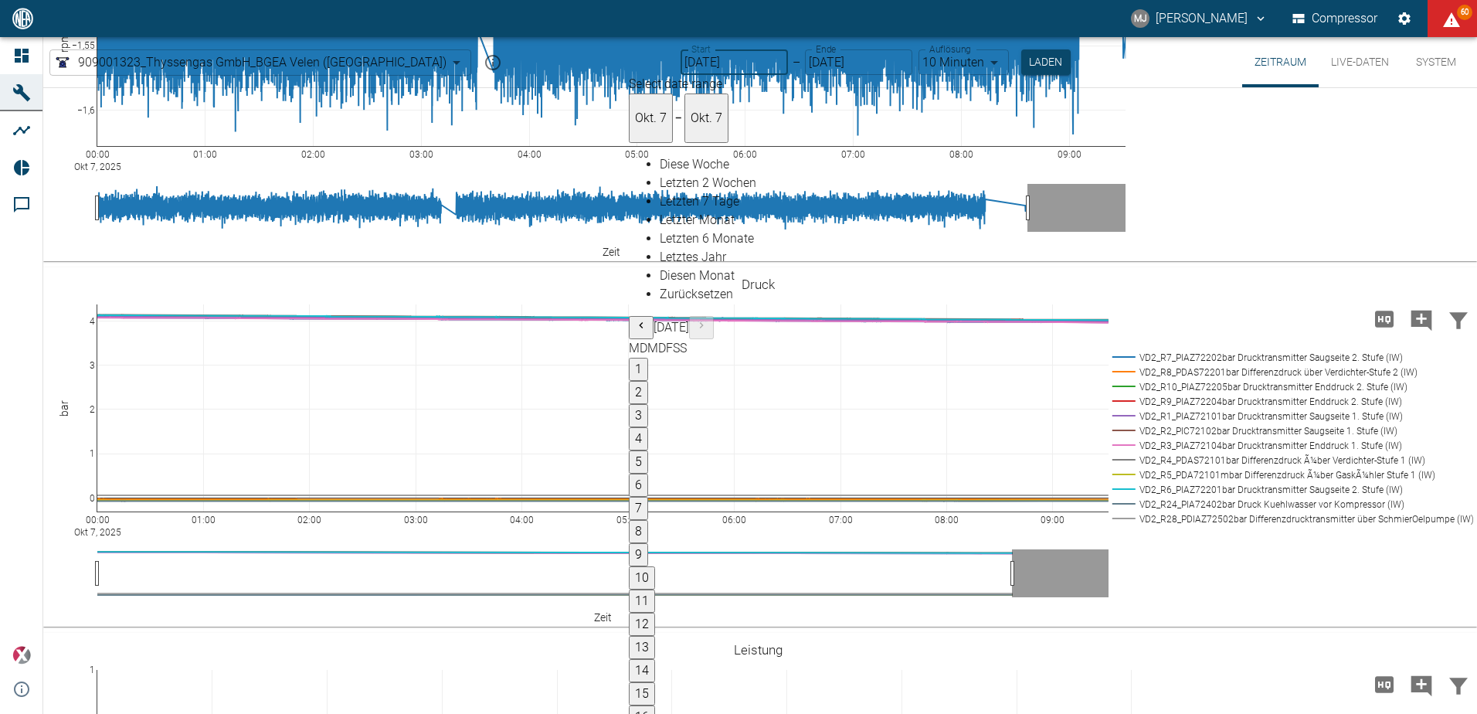
type input "05.10.2025"
type input "2min"
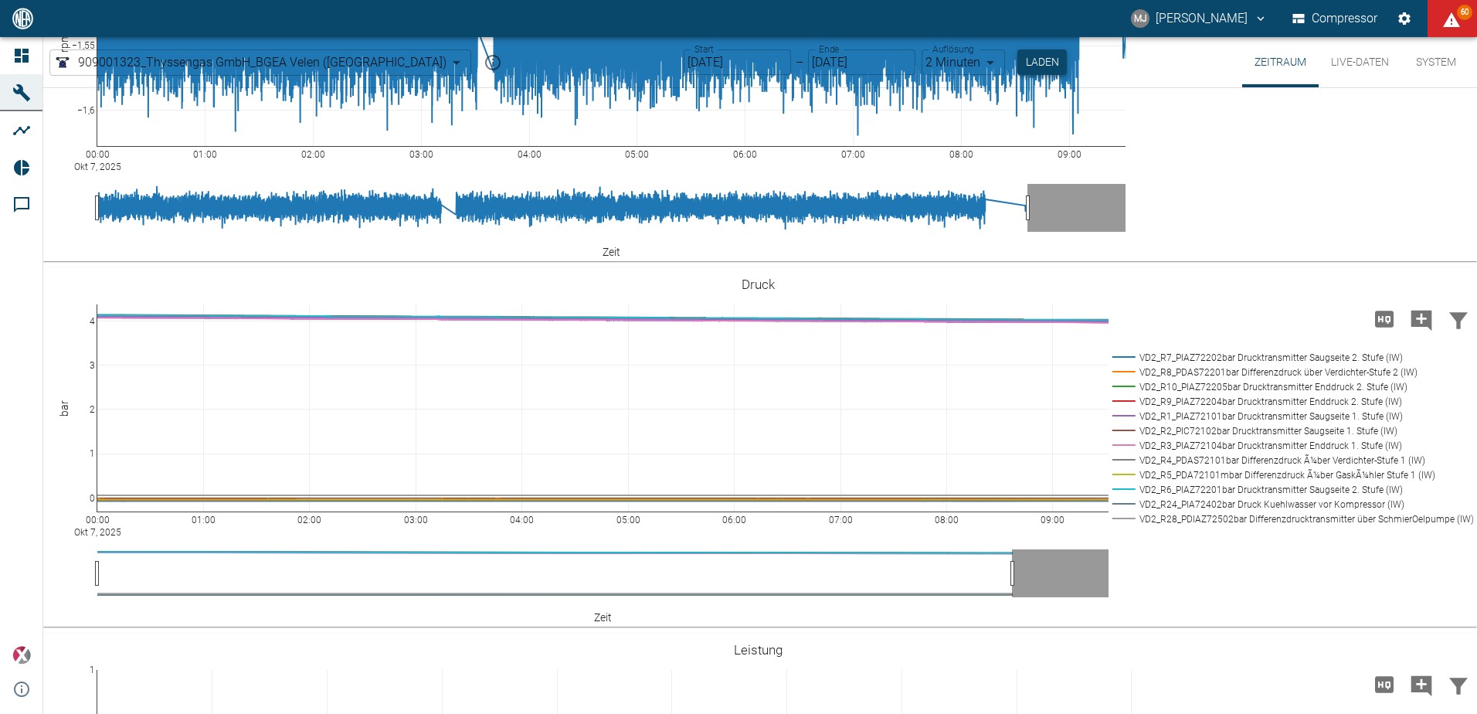
click at [1018, 62] on button "Laden" at bounding box center [1042, 61] width 49 height 25
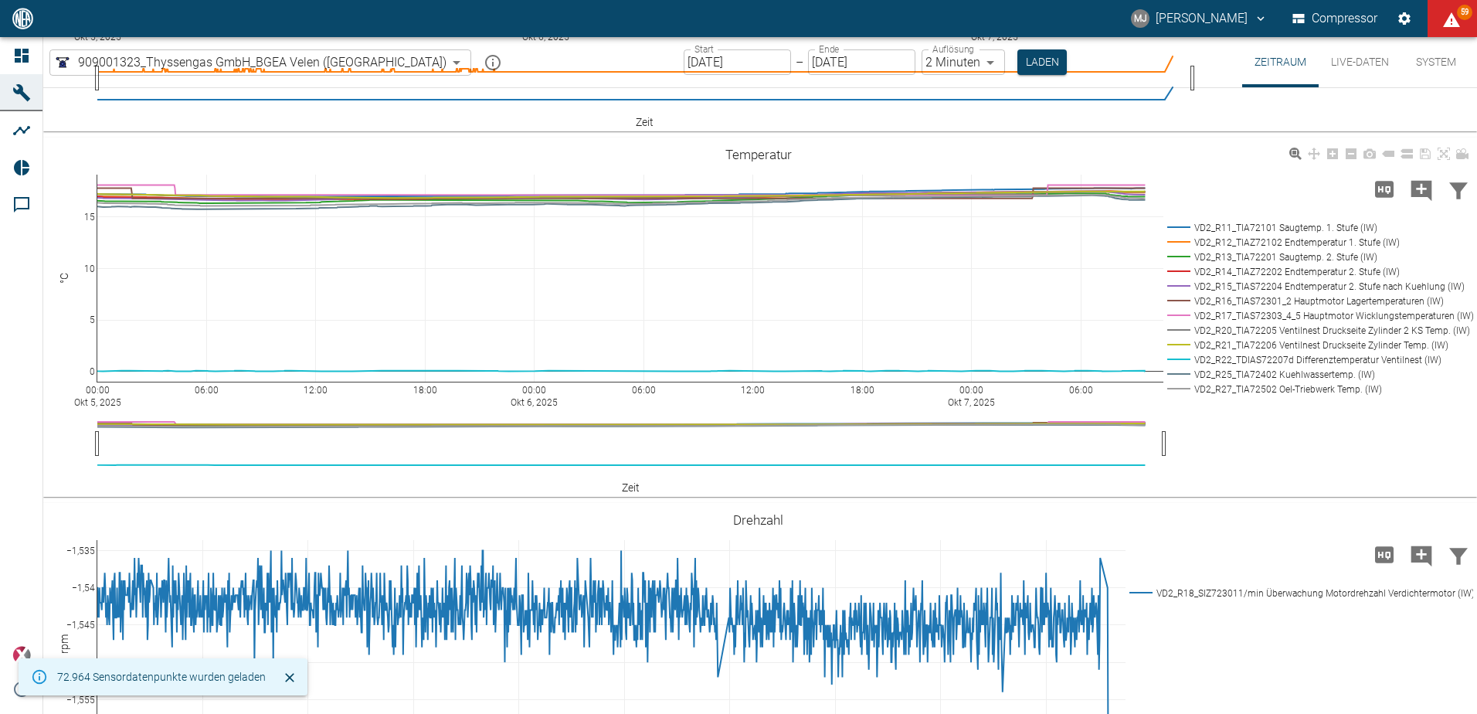
scroll to position [1082, 0]
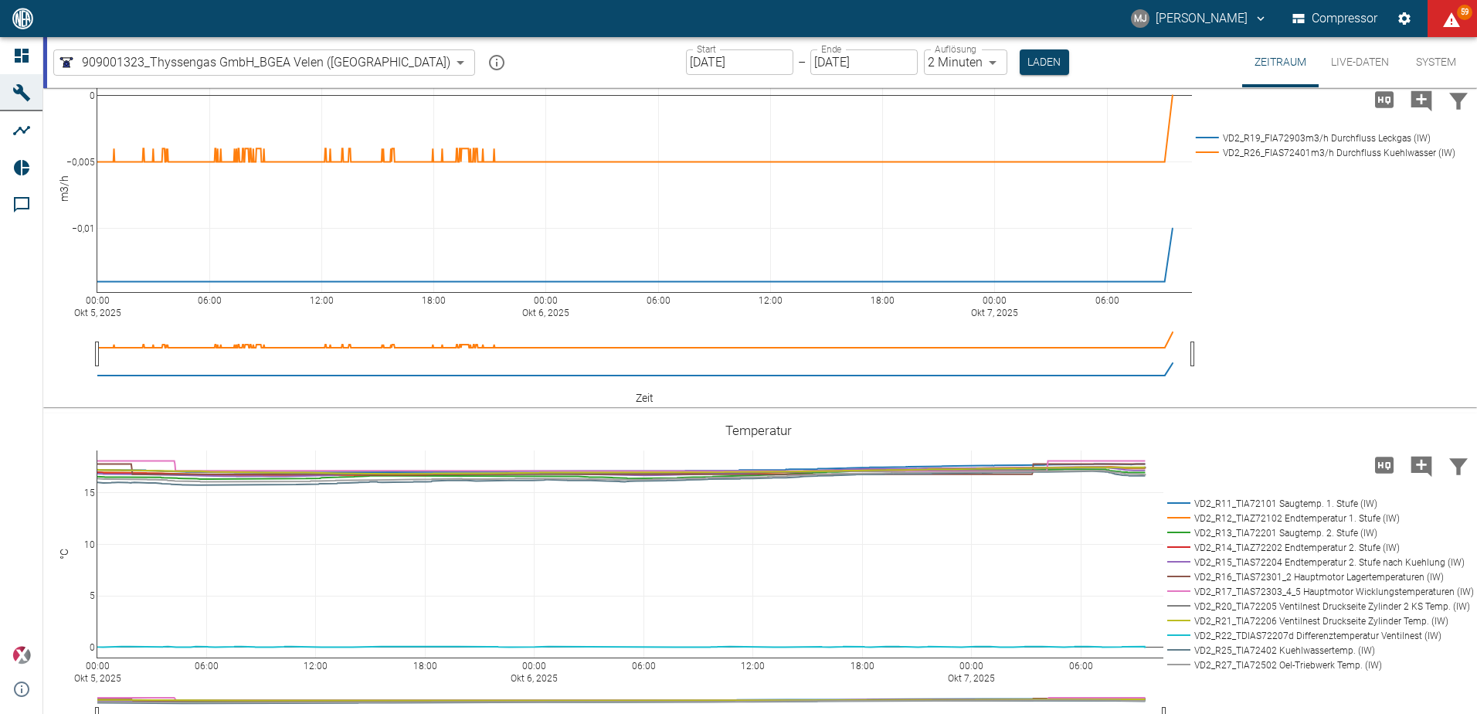
scroll to position [927, 0]
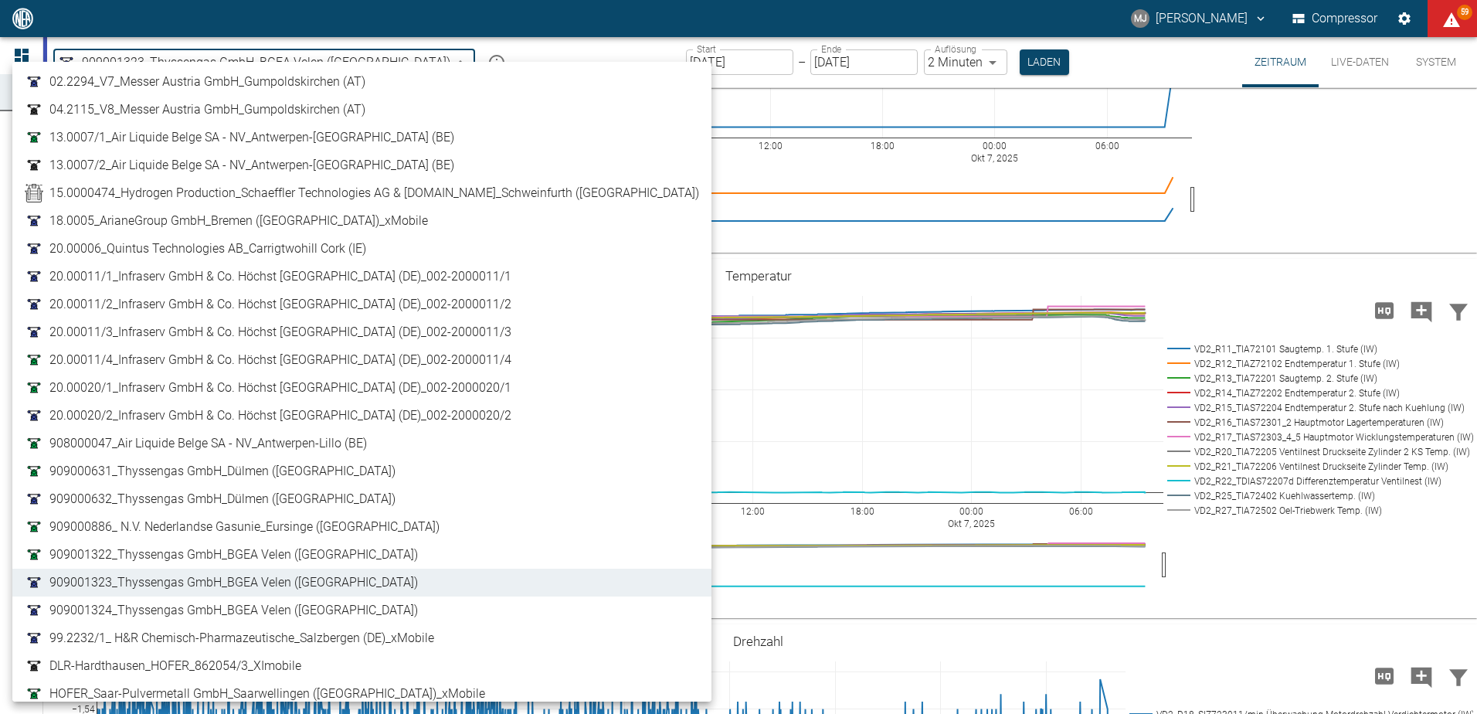
click at [319, 68] on body "MJ Markus Jesser Compressor 59 Dashboard Maschinen Analysen Reports Kommentare …" at bounding box center [738, 357] width 1477 height 714
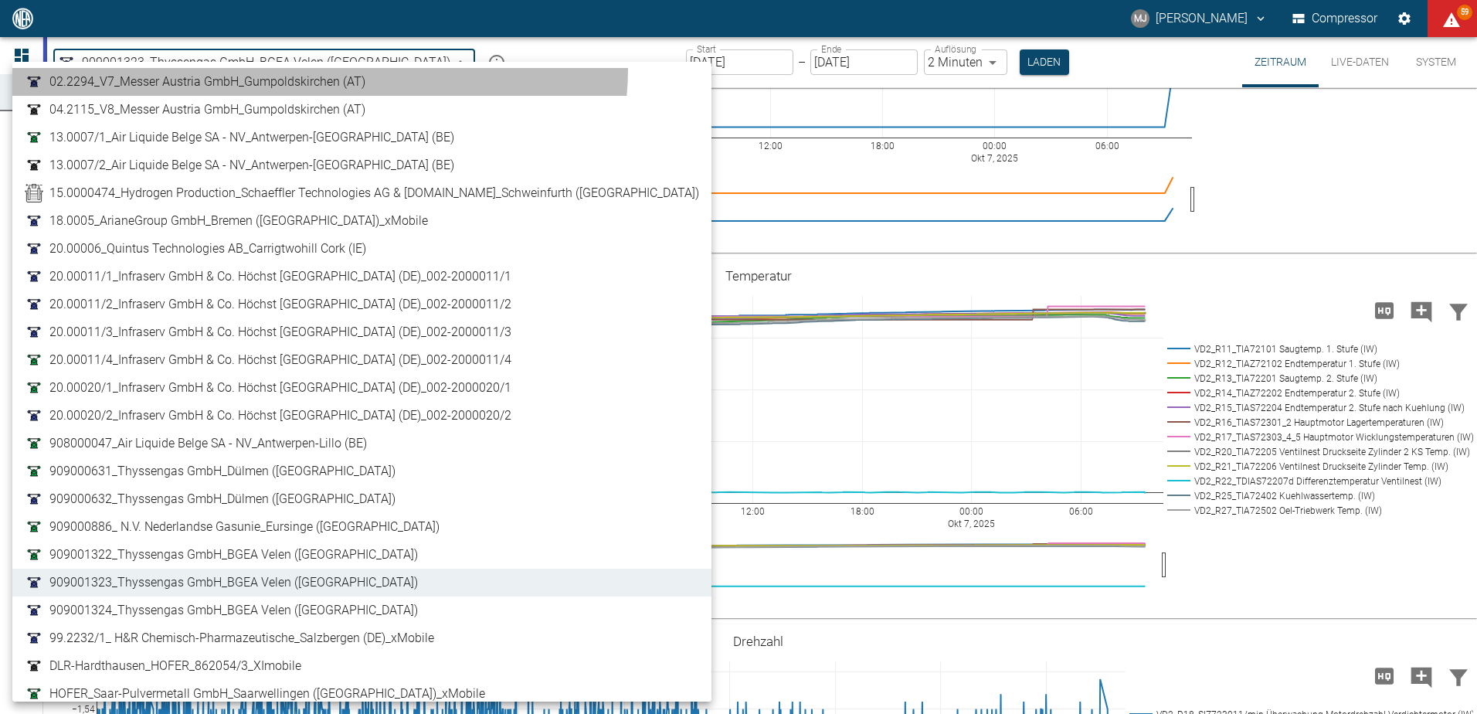
click at [319, 68] on li "02.2294_V7_Messer Austria GmbH_Gumpoldskirchen (AT)" at bounding box center [361, 82] width 699 height 28
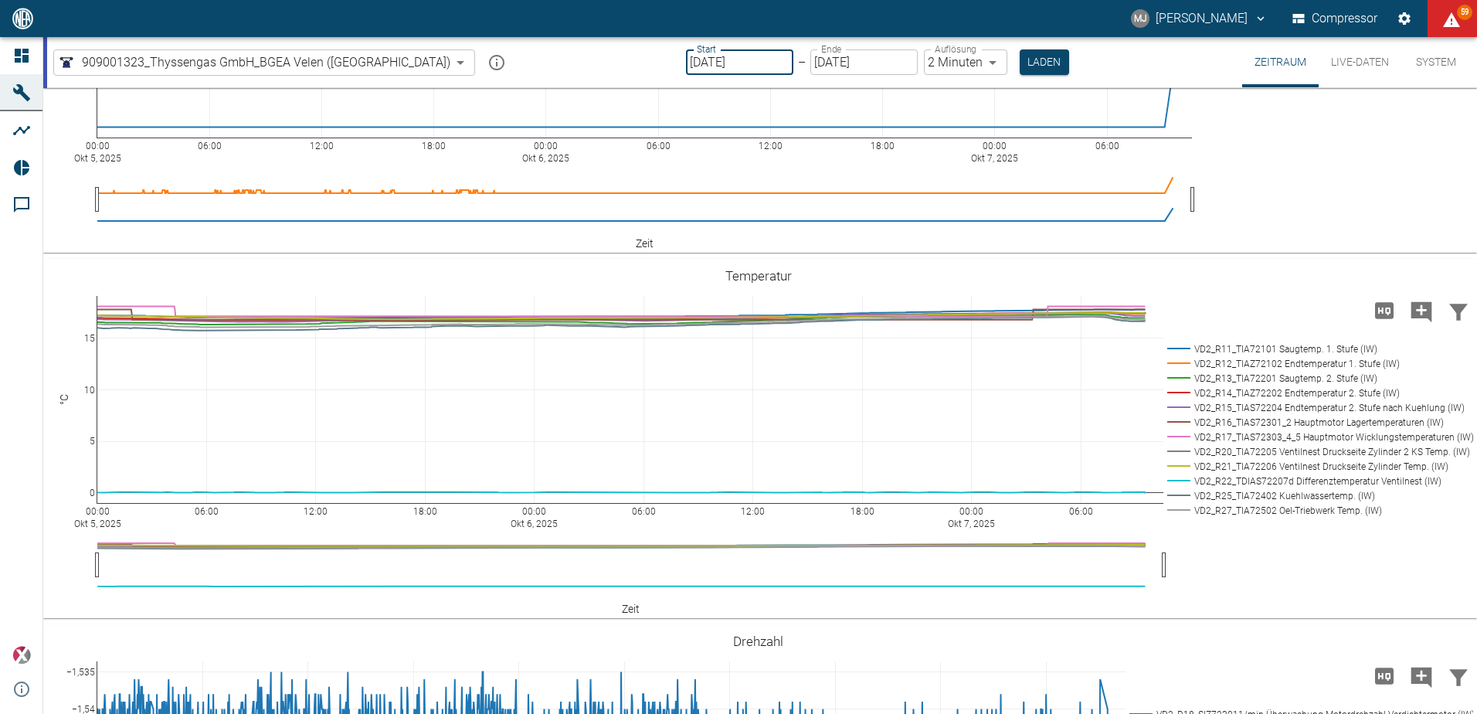
click at [686, 58] on input "05.10.2025" at bounding box center [739, 61] width 107 height 25
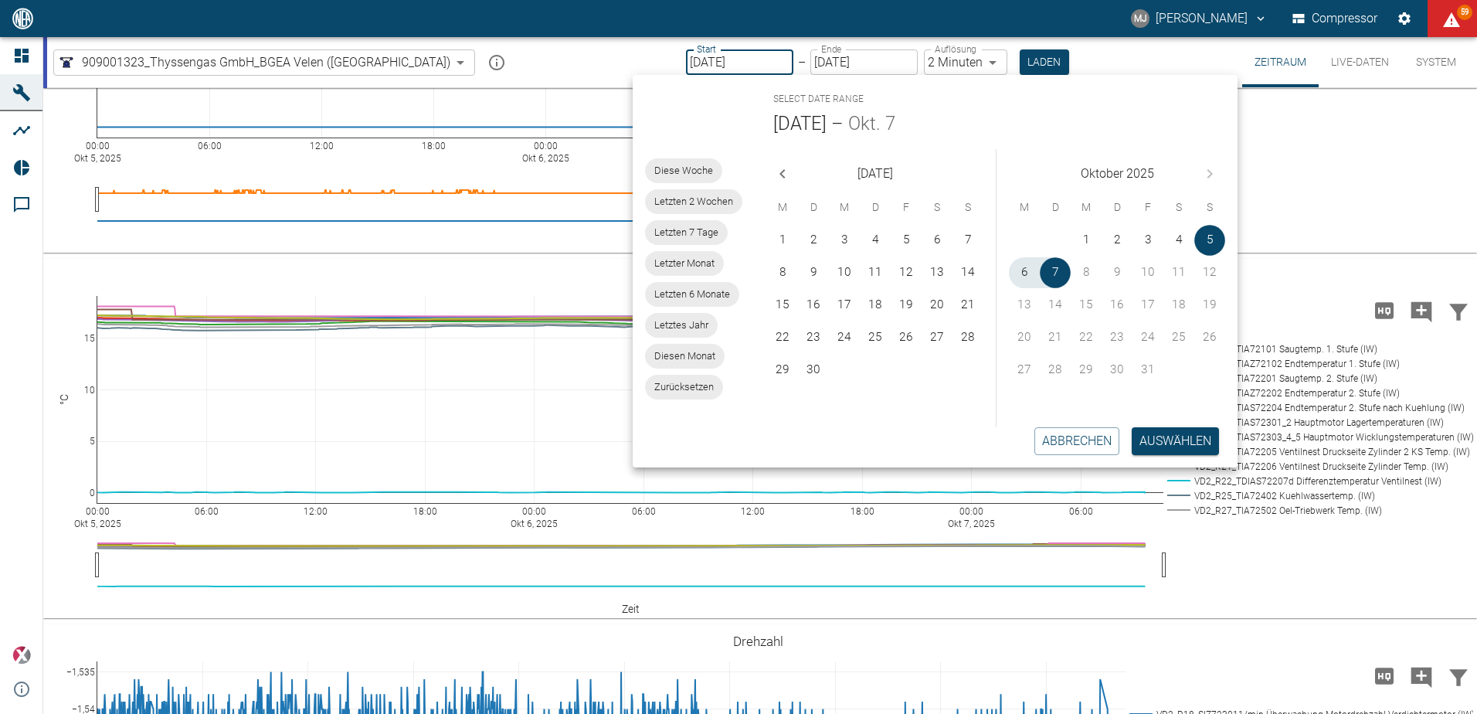
click at [704, 230] on span "Letzten 7 Tage" at bounding box center [686, 232] width 83 height 15
type input "[DATE]"
click at [1171, 443] on button "Auswählen" at bounding box center [1175, 441] width 87 height 28
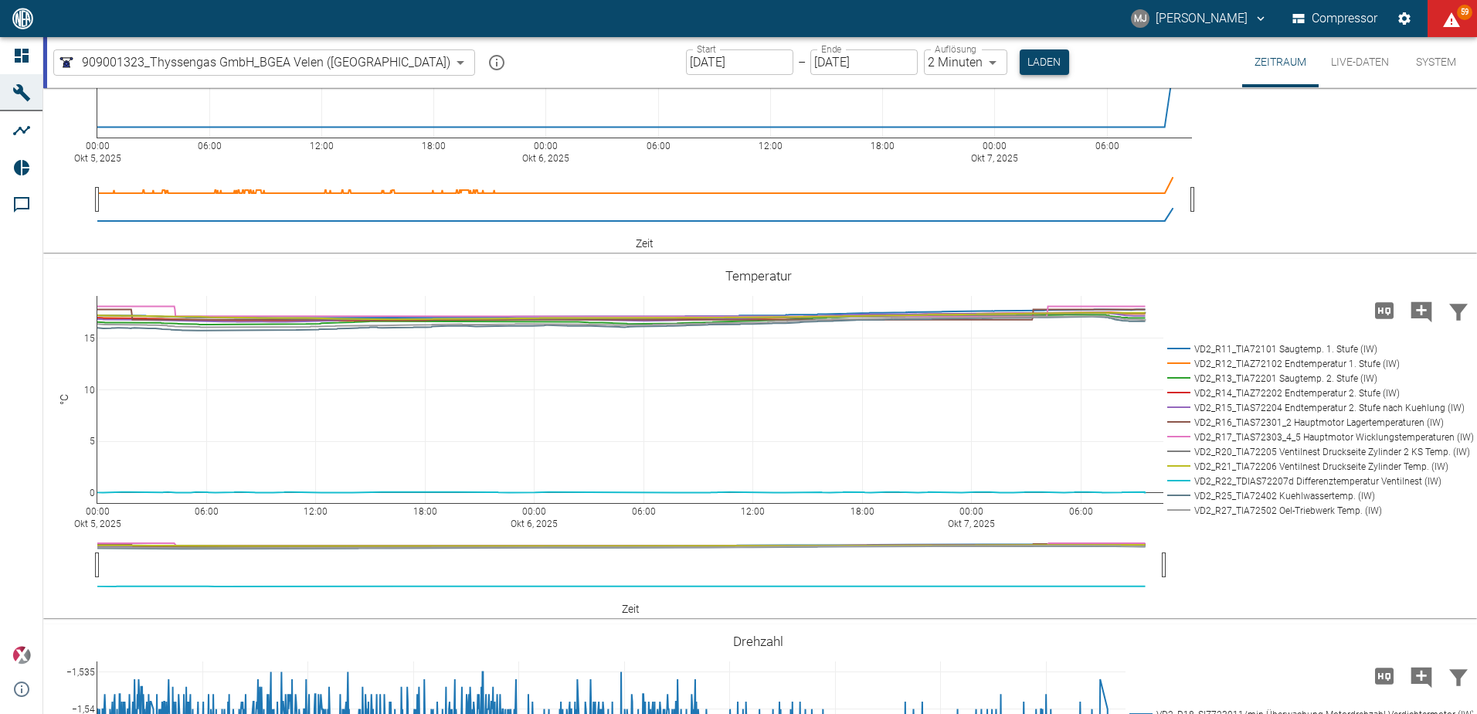
click at [1020, 66] on button "Laden" at bounding box center [1044, 61] width 49 height 25
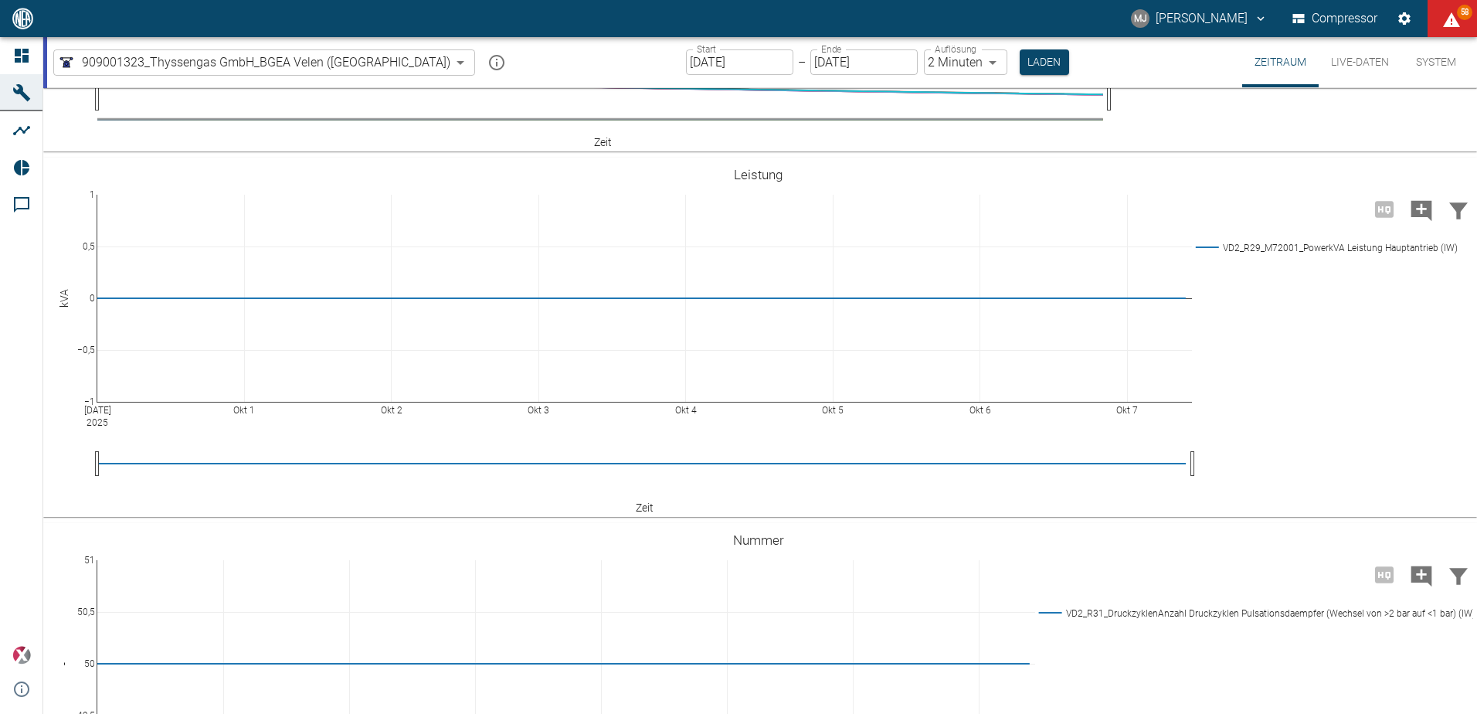
scroll to position [1736, 0]
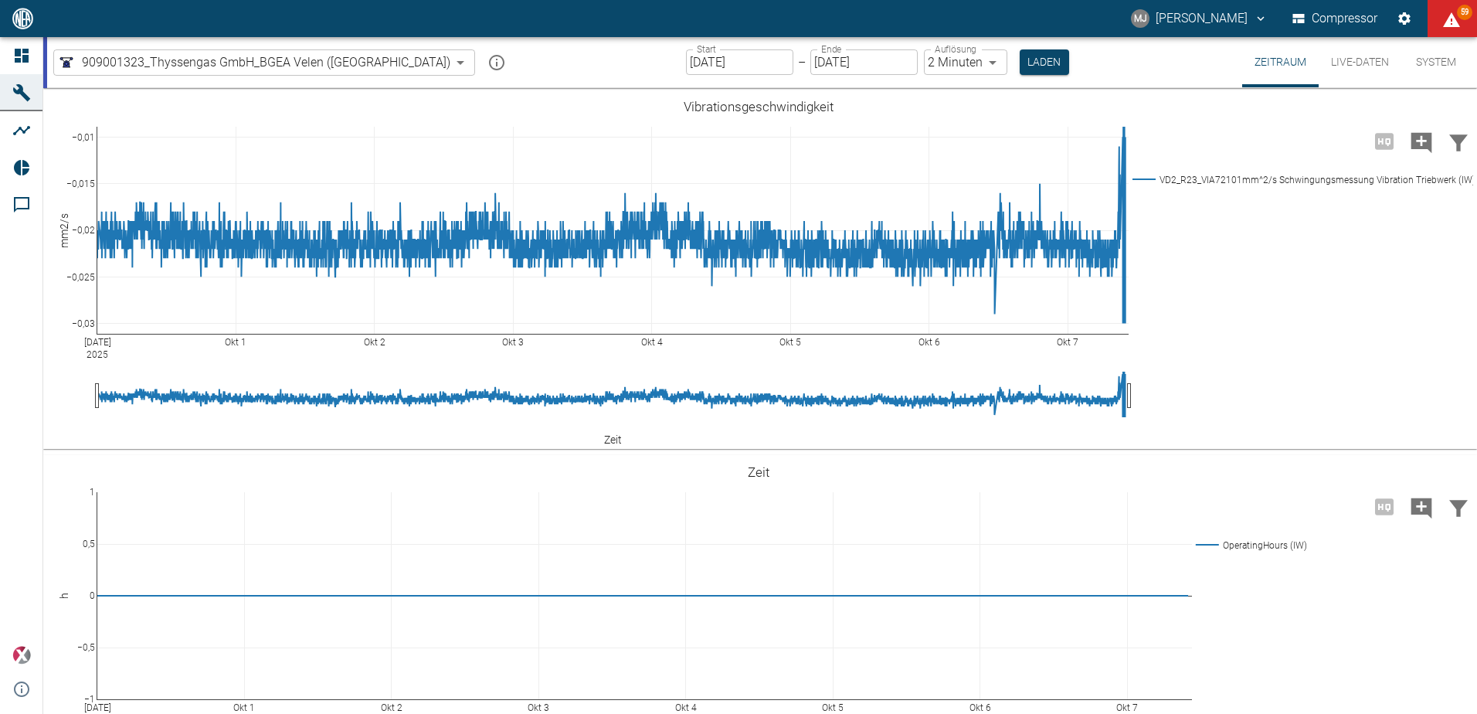
scroll to position [1736, 0]
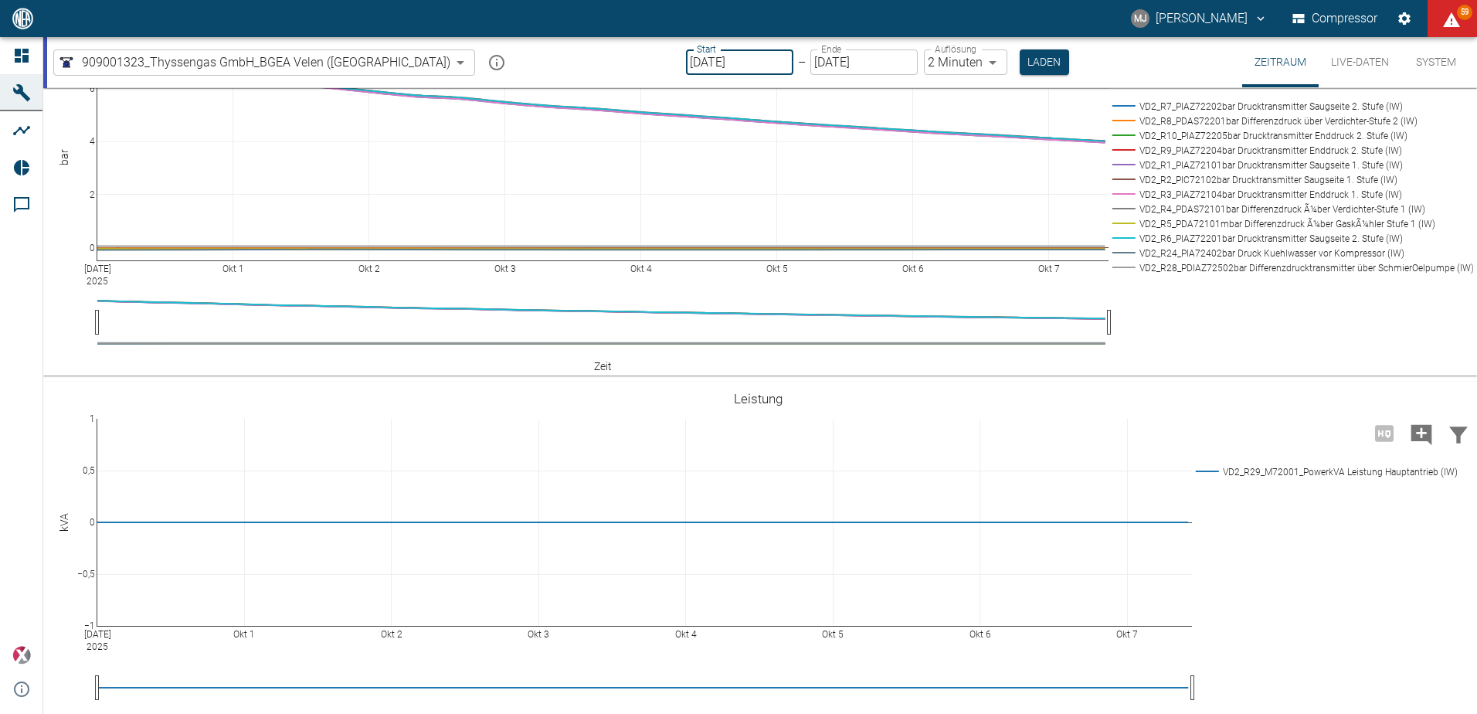
click at [695, 66] on input "[DATE]" at bounding box center [739, 61] width 107 height 25
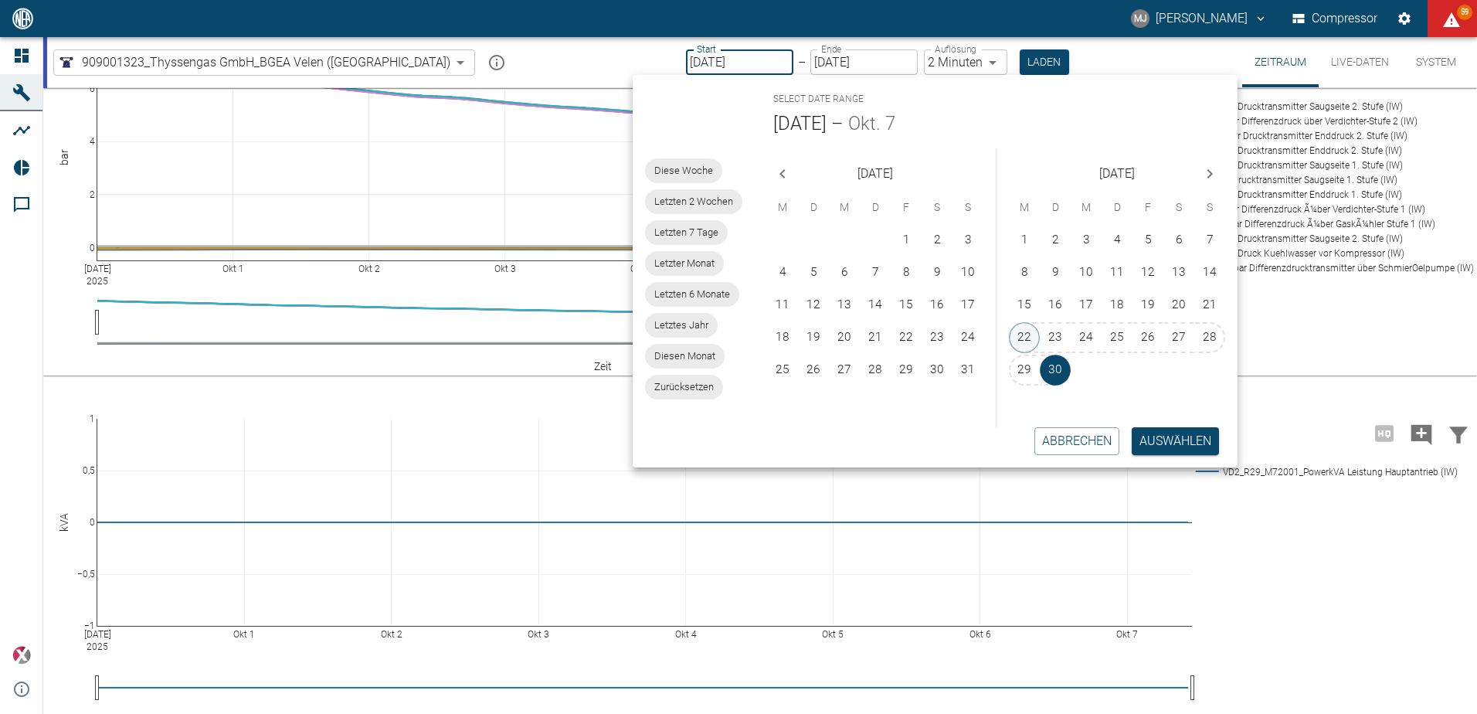
click at [1026, 342] on button "22" at bounding box center [1024, 337] width 31 height 31
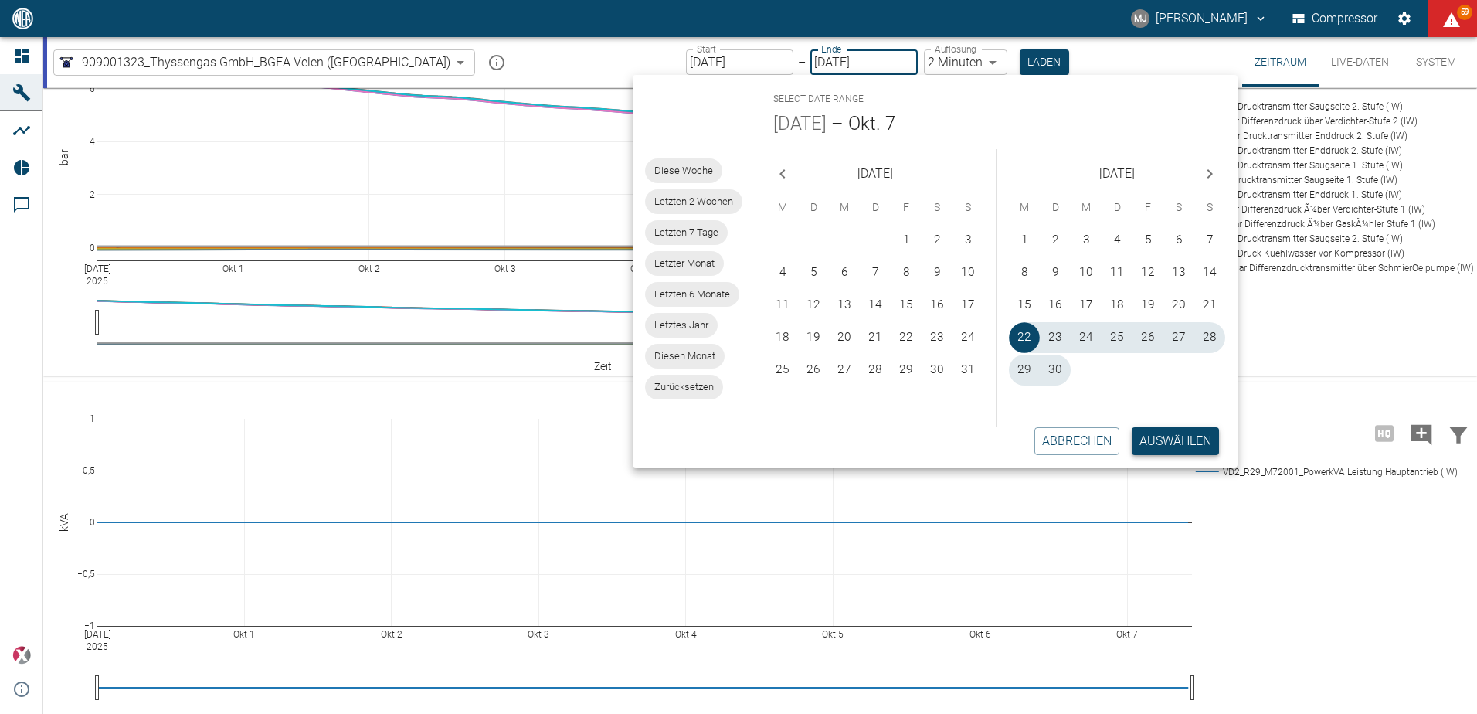
click at [1183, 437] on button "Auswählen" at bounding box center [1175, 441] width 87 height 28
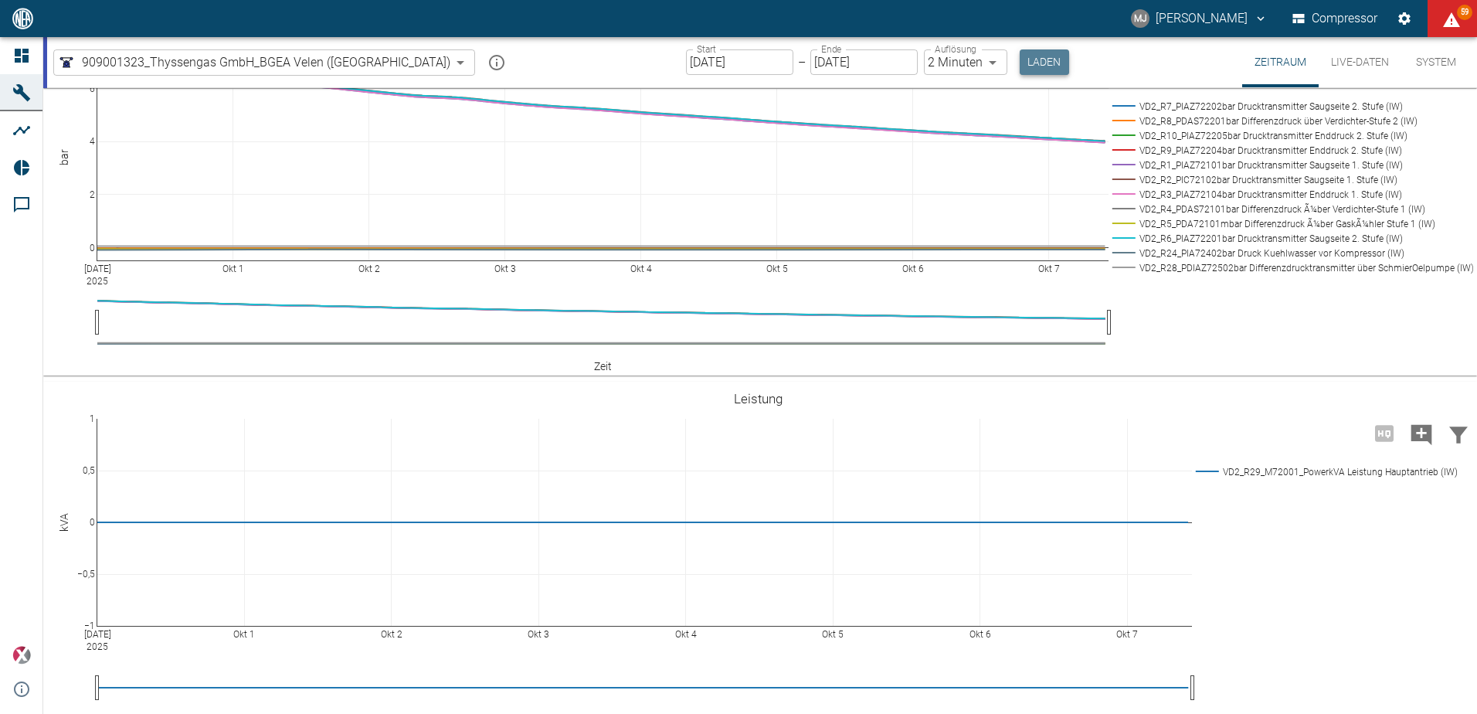
click at [1020, 63] on button "Laden" at bounding box center [1044, 61] width 49 height 25
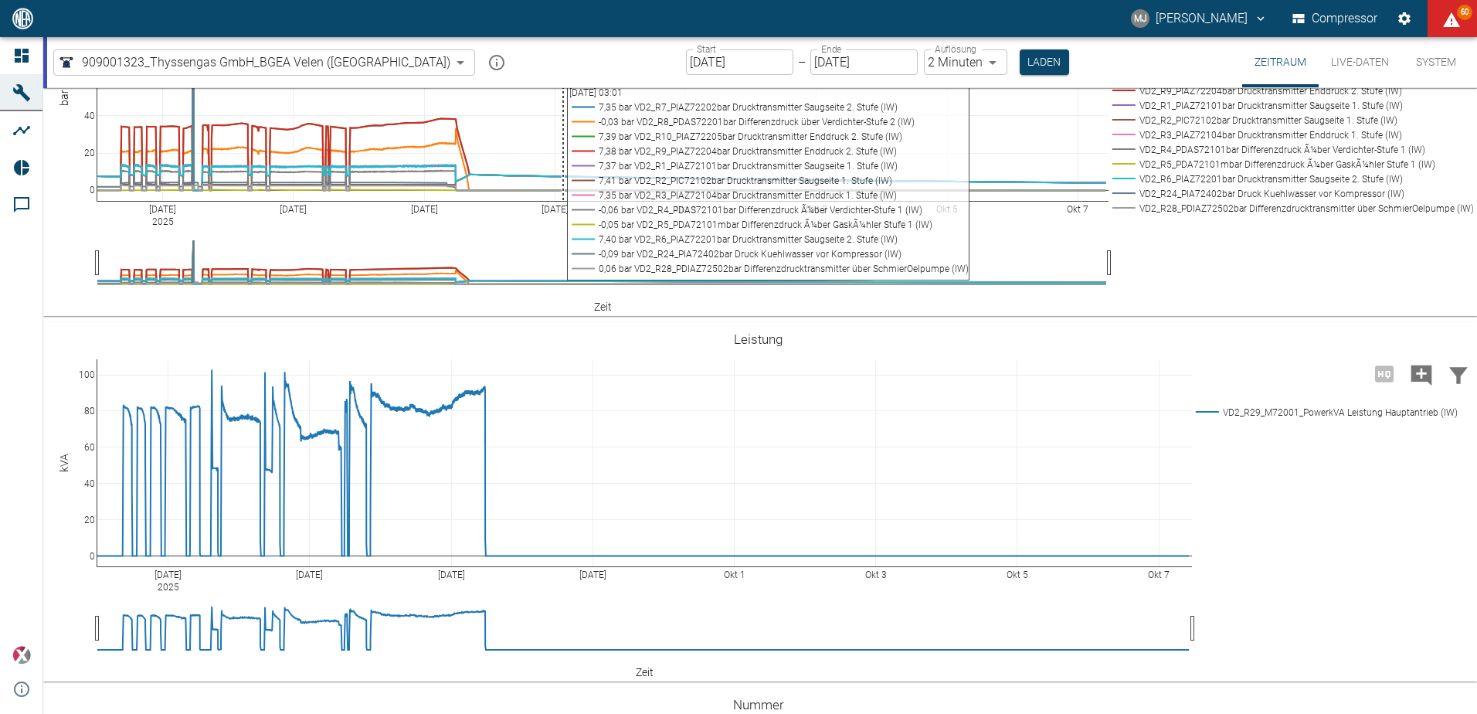
scroll to position [1557, 0]
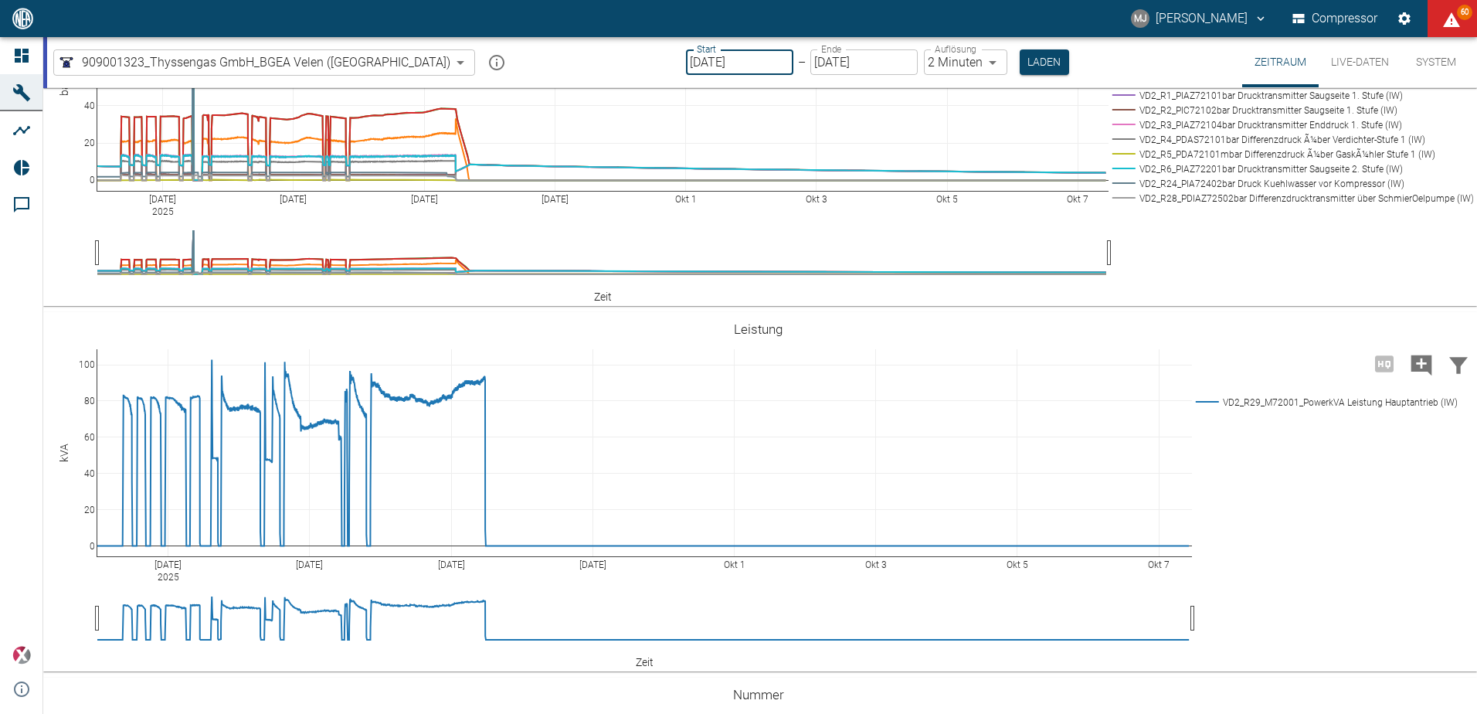
click at [686, 64] on input "[DATE]" at bounding box center [739, 61] width 107 height 25
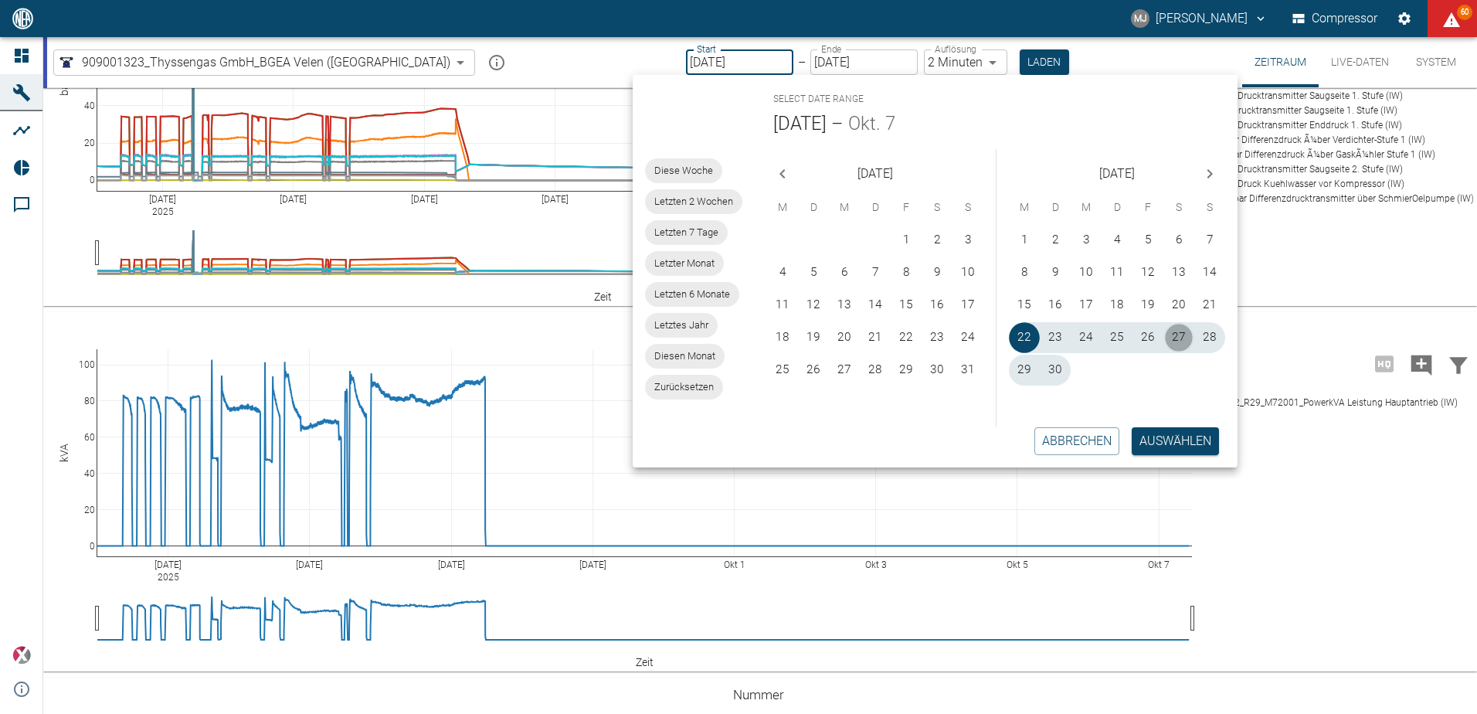
click at [1178, 336] on button "27" at bounding box center [1179, 337] width 31 height 31
type input "[DATE]"
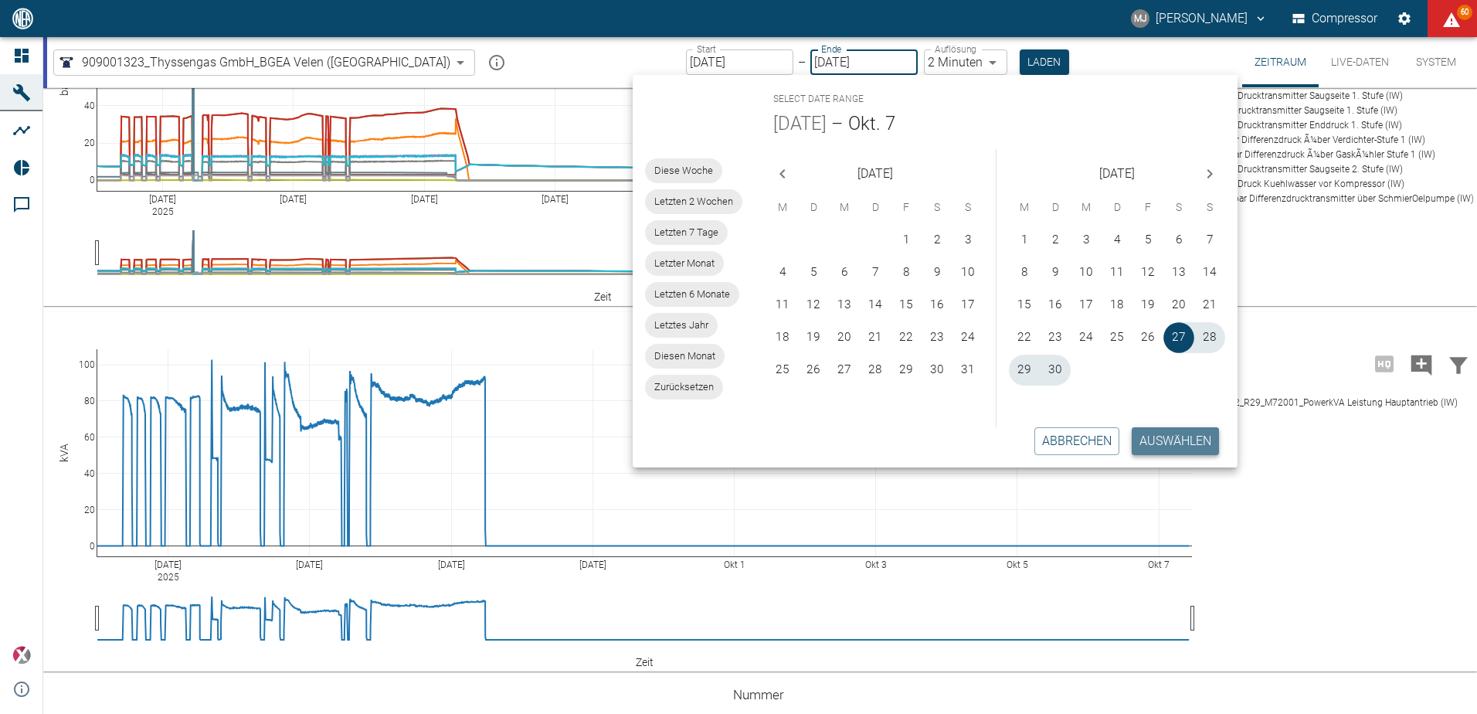
click at [1205, 447] on button "Auswählen" at bounding box center [1175, 441] width 87 height 28
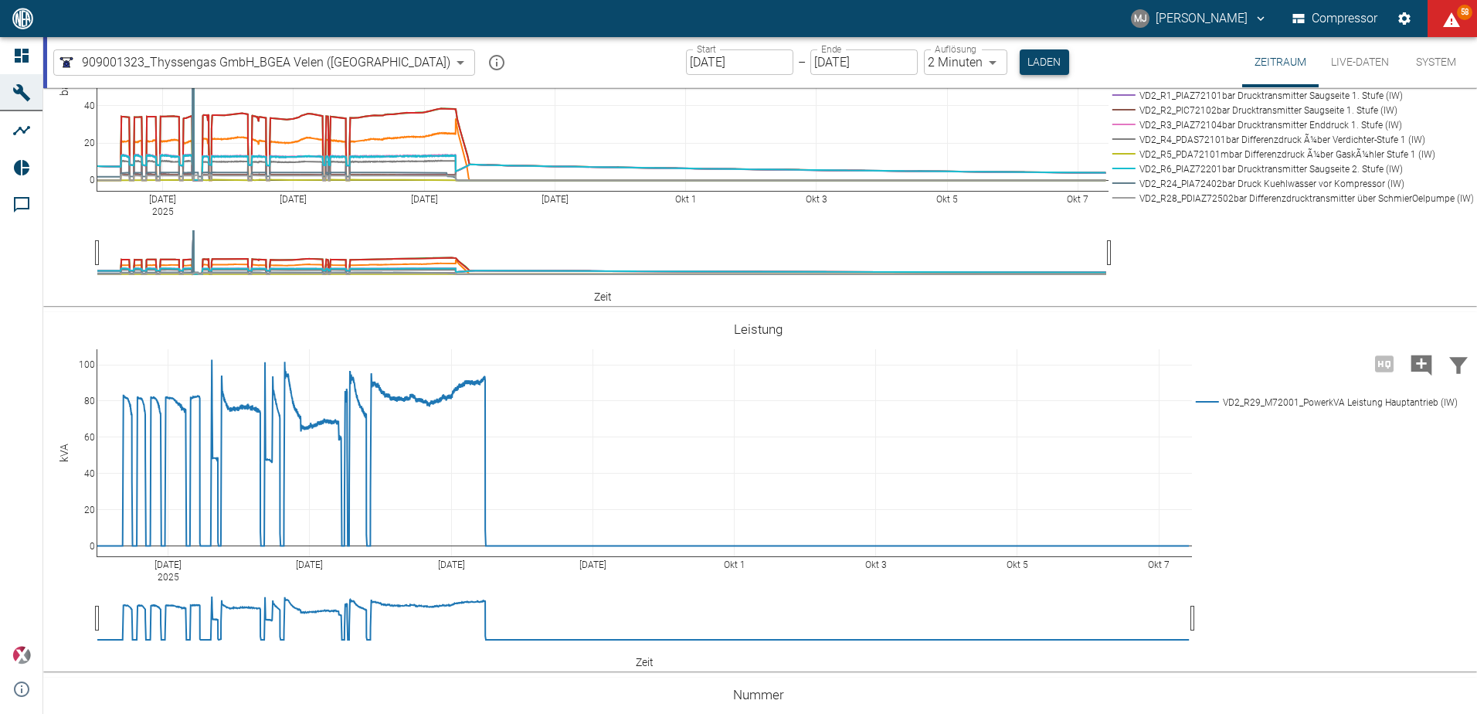
click at [1020, 68] on button "Laden" at bounding box center [1044, 61] width 49 height 25
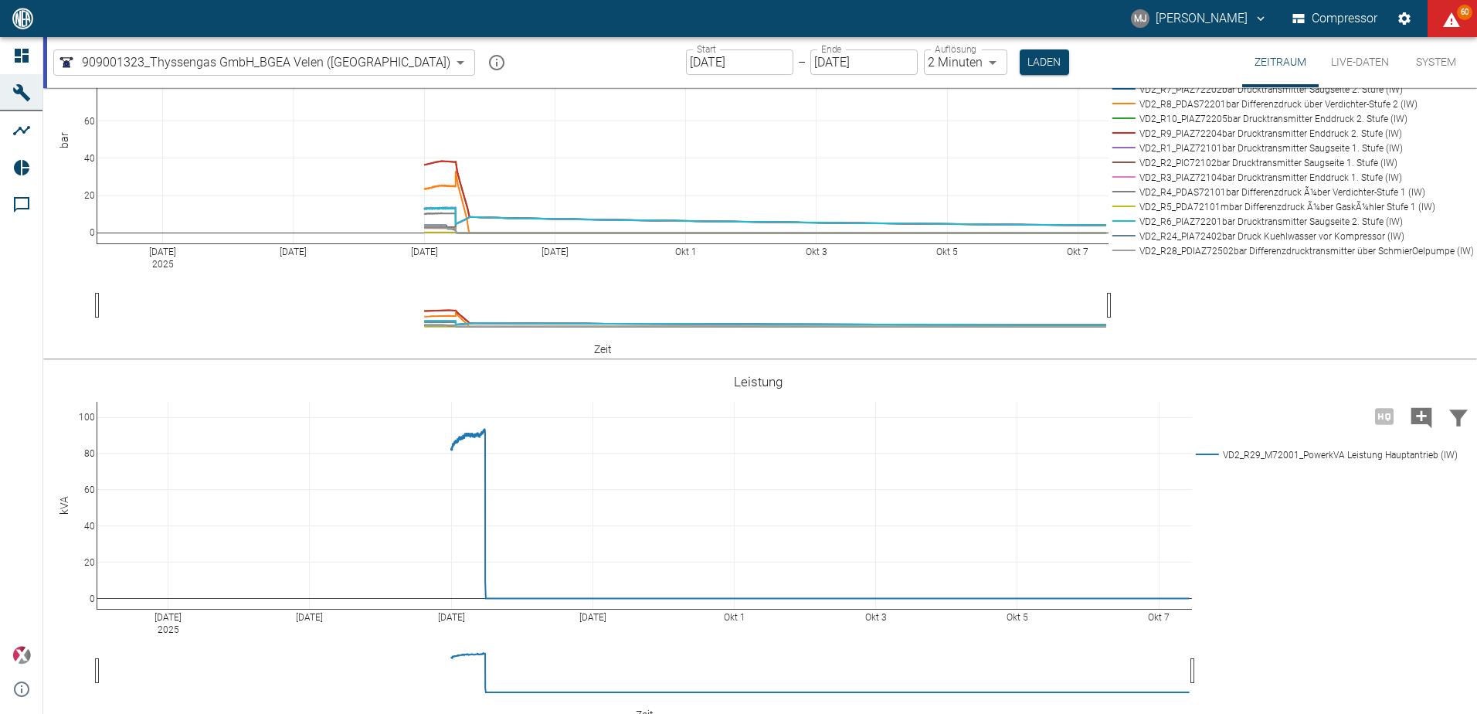
scroll to position [1700, 0]
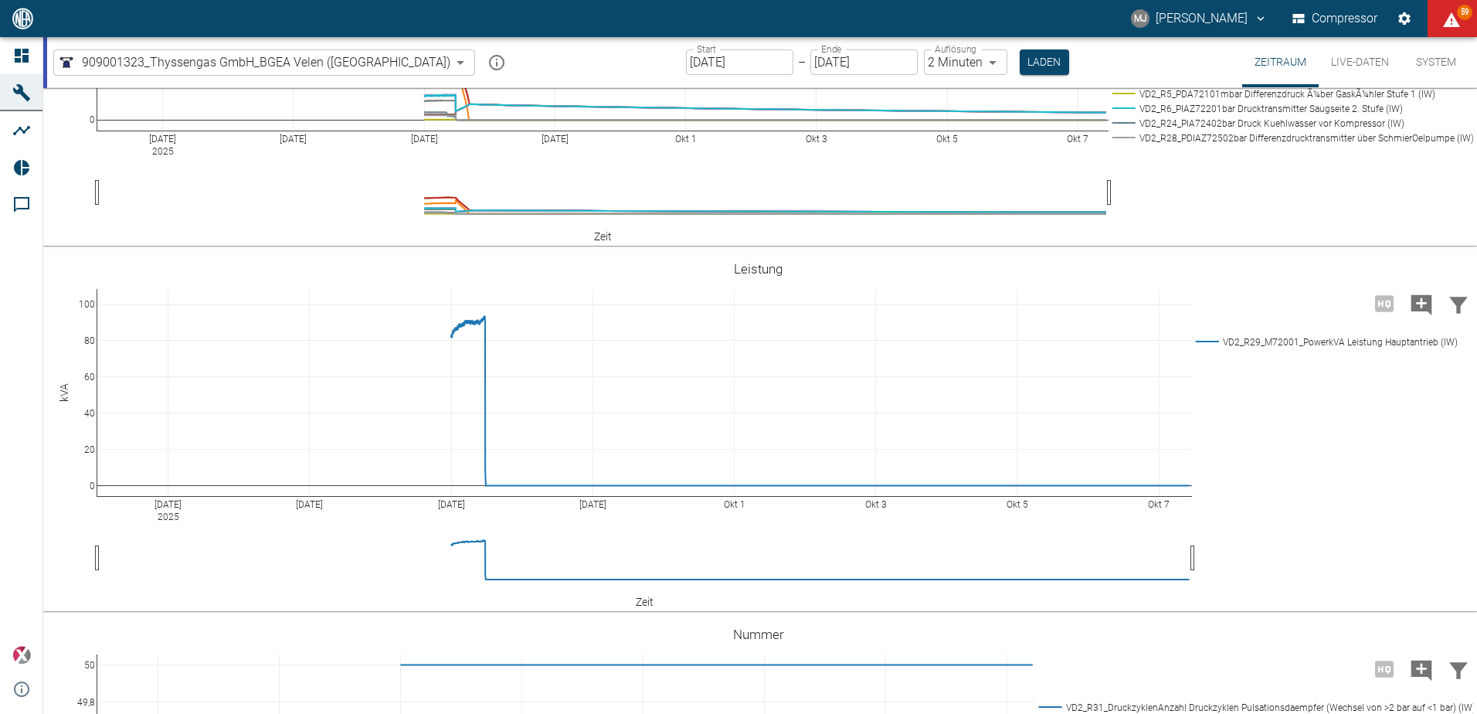
click at [686, 60] on input "[DATE]" at bounding box center [739, 61] width 107 height 25
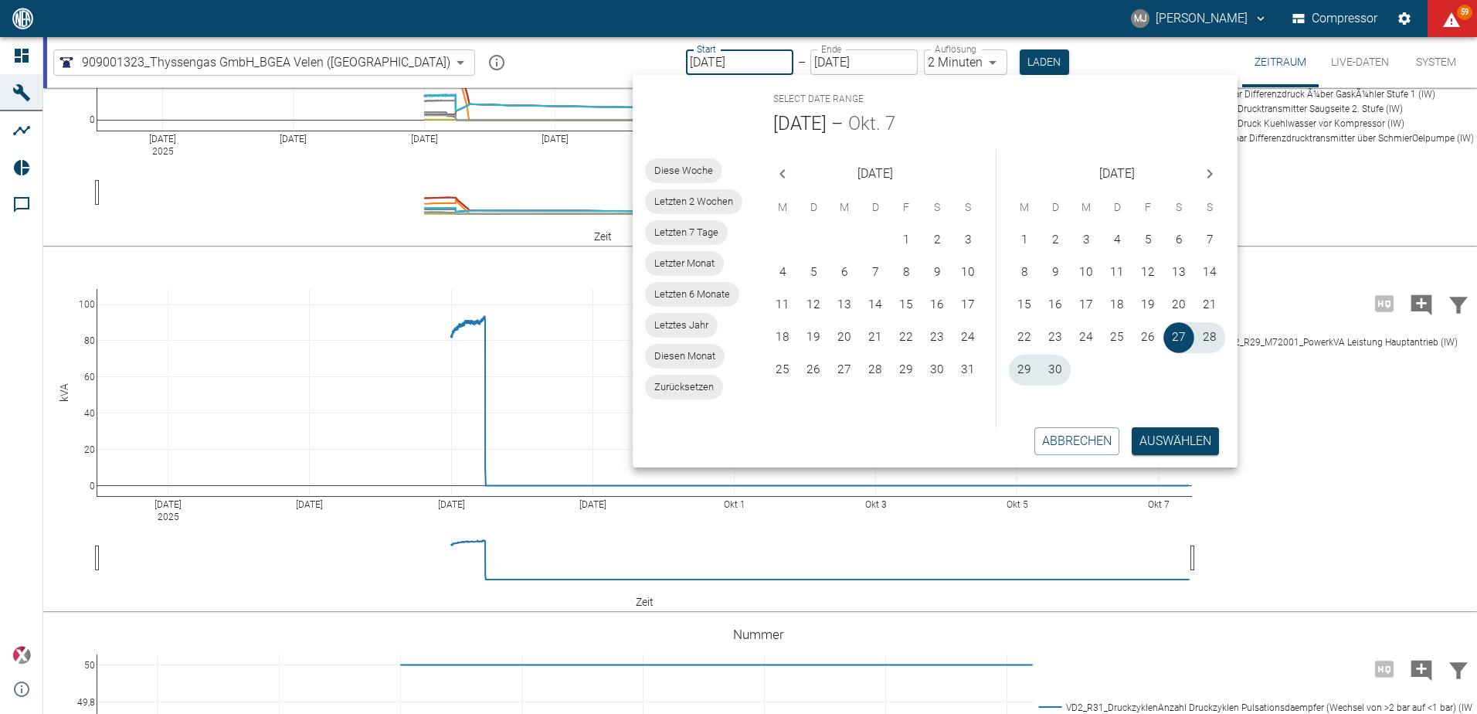
click at [686, 60] on input "[DATE]" at bounding box center [739, 61] width 107 height 25
type input "[DATE]"
click at [1020, 56] on button "Laden" at bounding box center [1044, 61] width 49 height 25
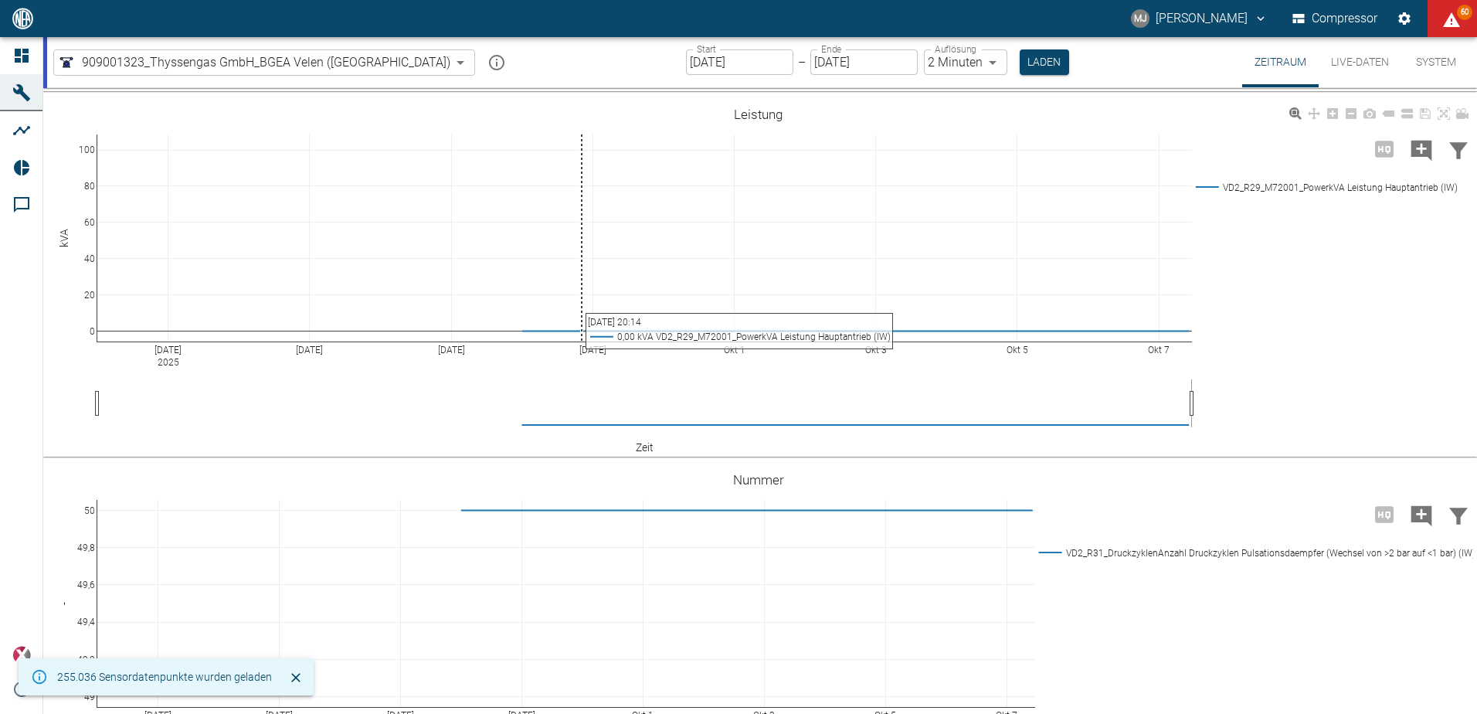
scroll to position [1700, 0]
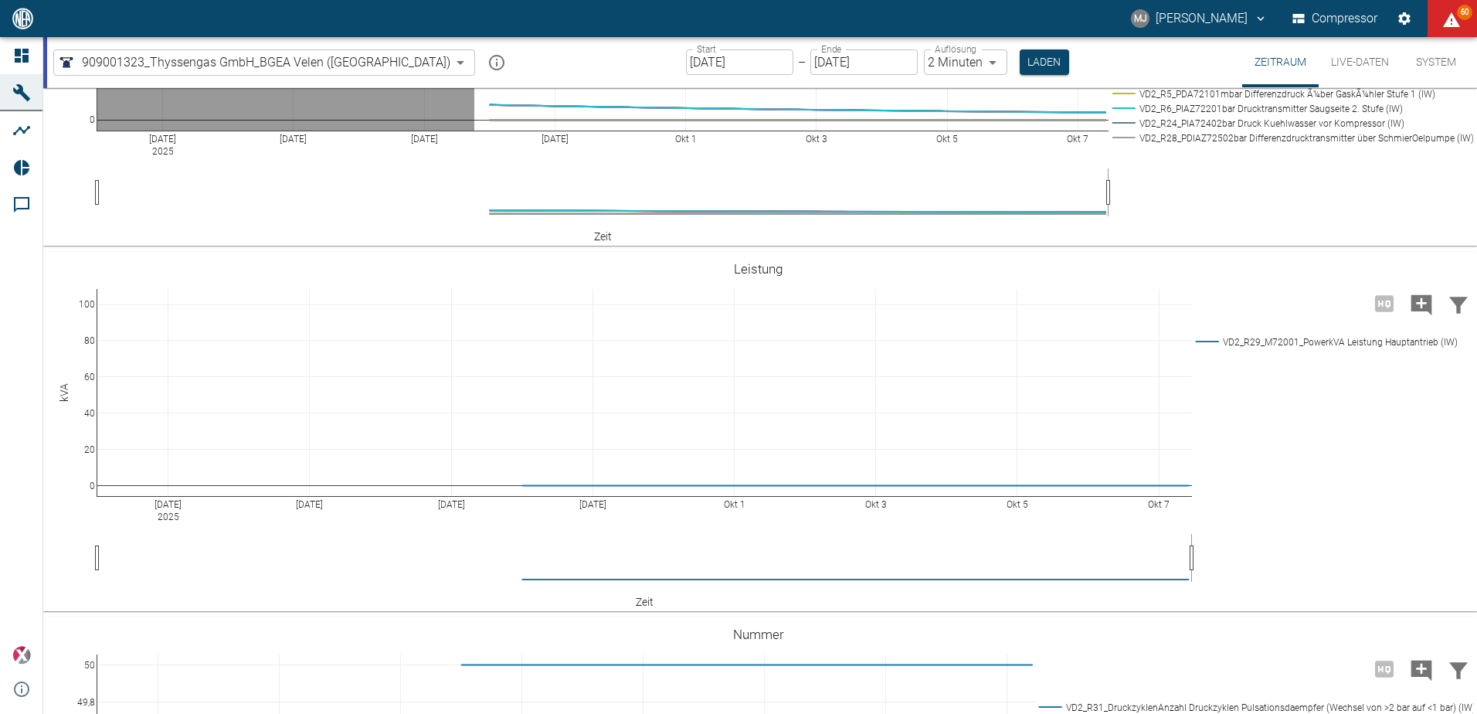
drag, startPoint x: 474, startPoint y: 376, endPoint x: 1121, endPoint y: 373, distance: 646.8
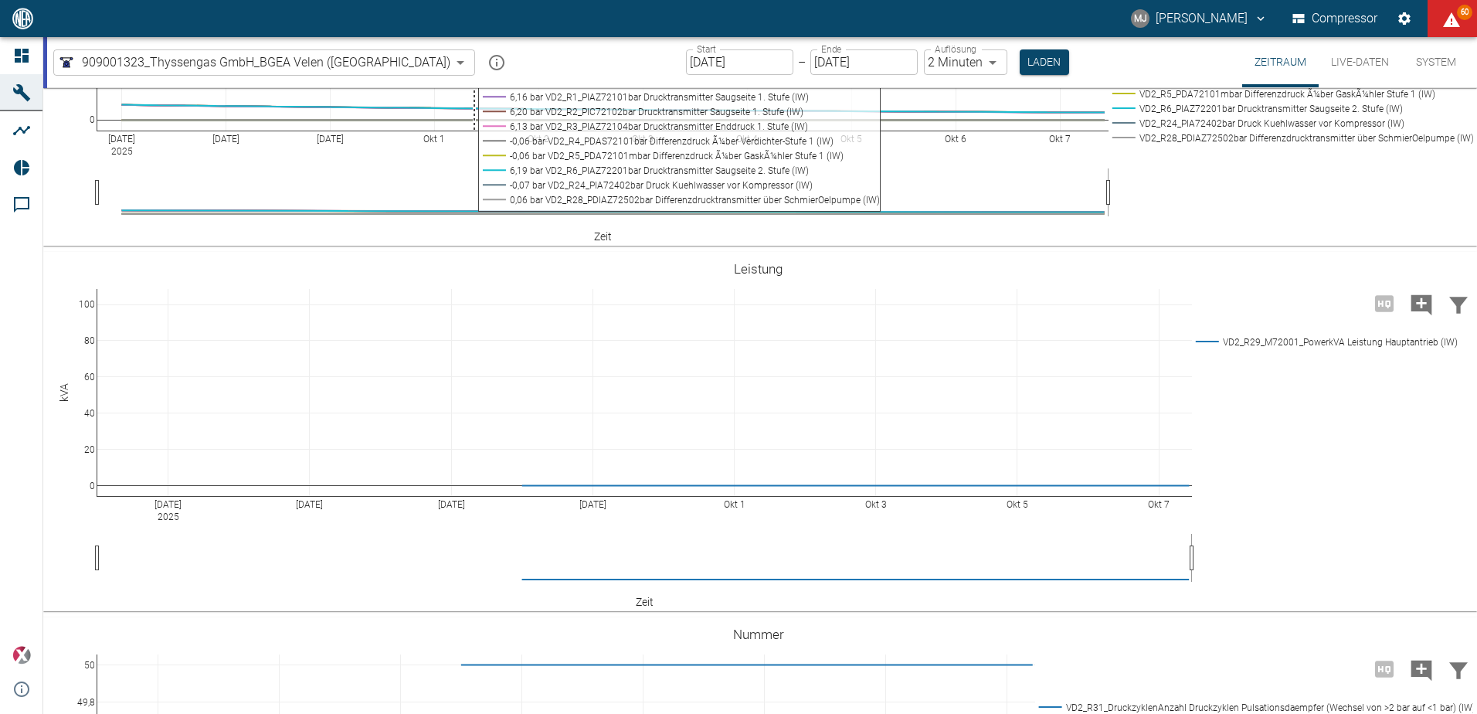
click at [49, 240] on div "[DATE] Sep [DATE] [DATE] [DATE] [DATE] [DATE] [DATE] [DATE] [DATE] 0 20 40 60 8…" at bounding box center [758, 67] width 1430 height 348
